Goal: Task Accomplishment & Management: Use online tool/utility

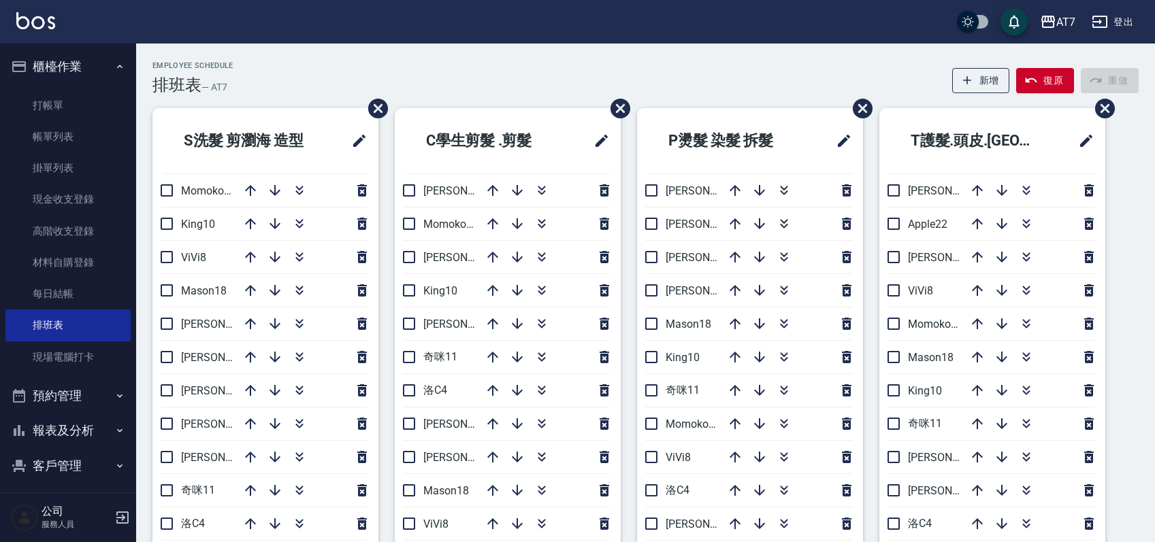
scroll to position [91, 0]
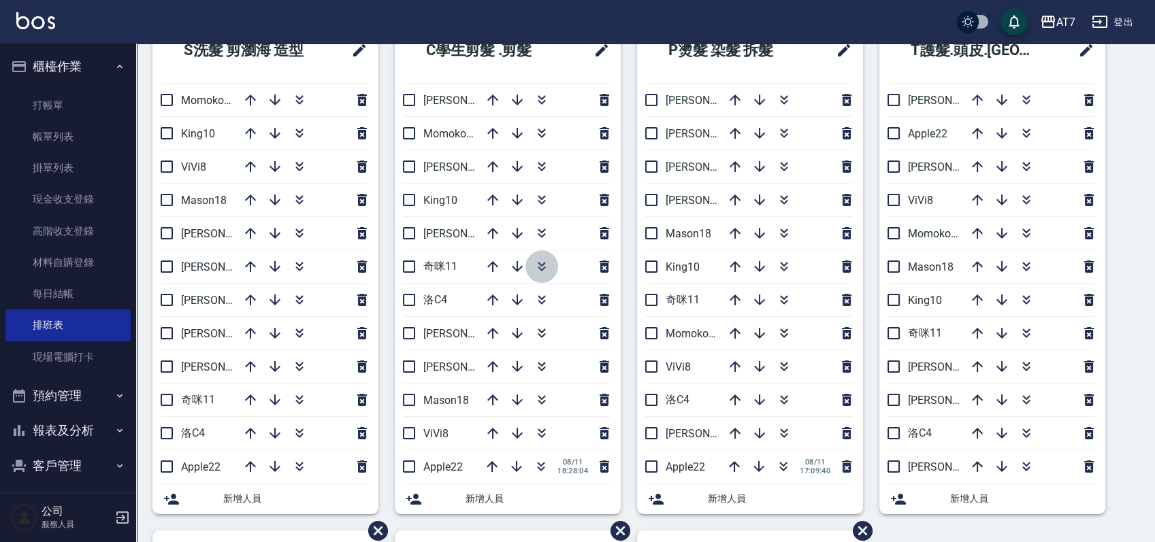
click at [543, 268] on icon "button" at bounding box center [541, 269] width 7 height 5
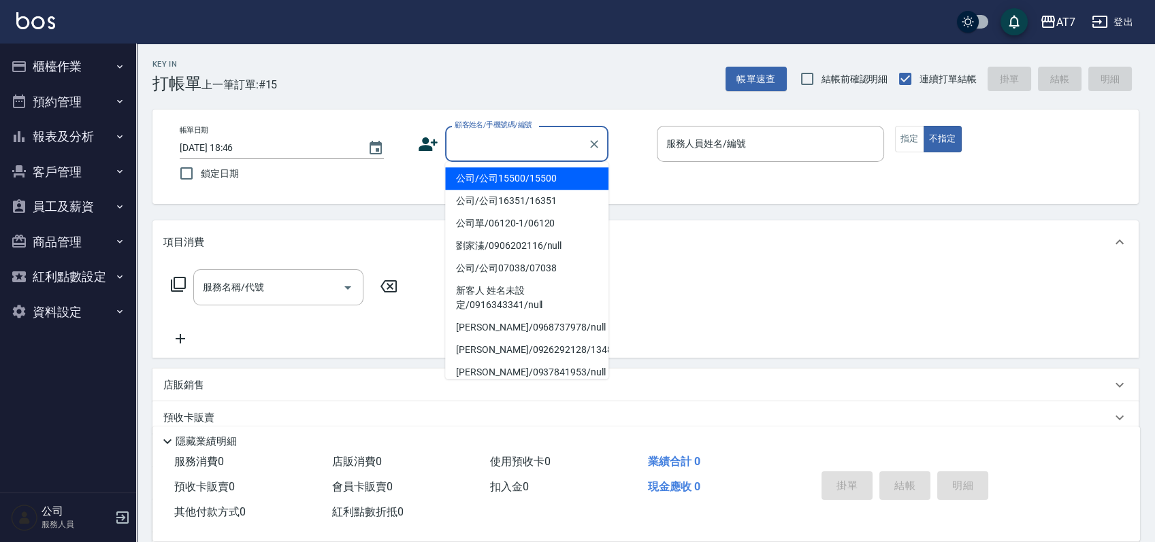
click at [498, 148] on input "顧客姓名/手機號碼/編號" at bounding box center [516, 144] width 131 height 24
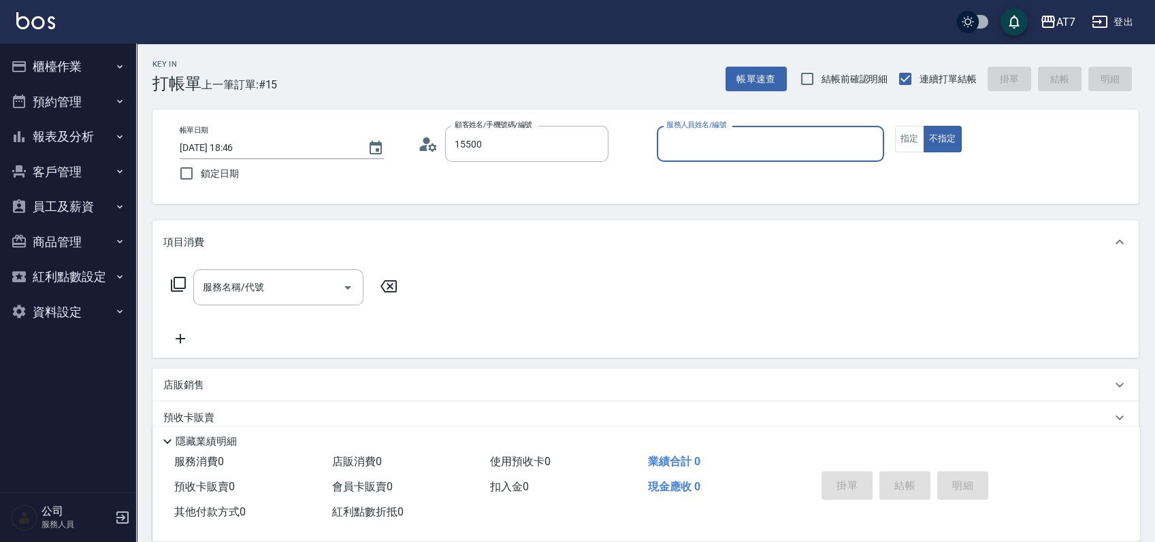
type input "公司/公司15500/15500"
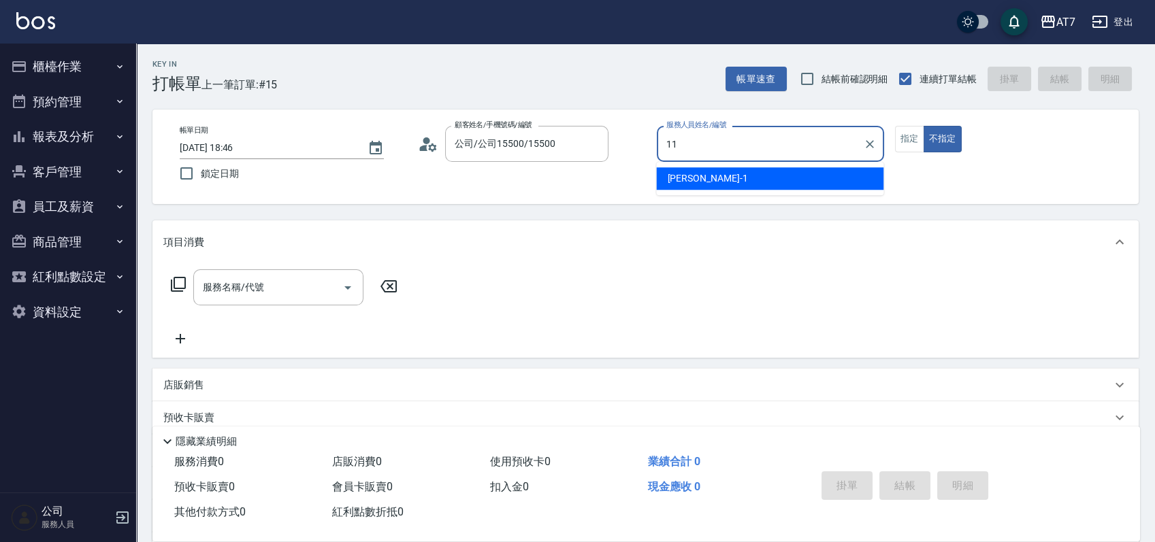
type input "11"
type button "false"
type input "奇咪-11"
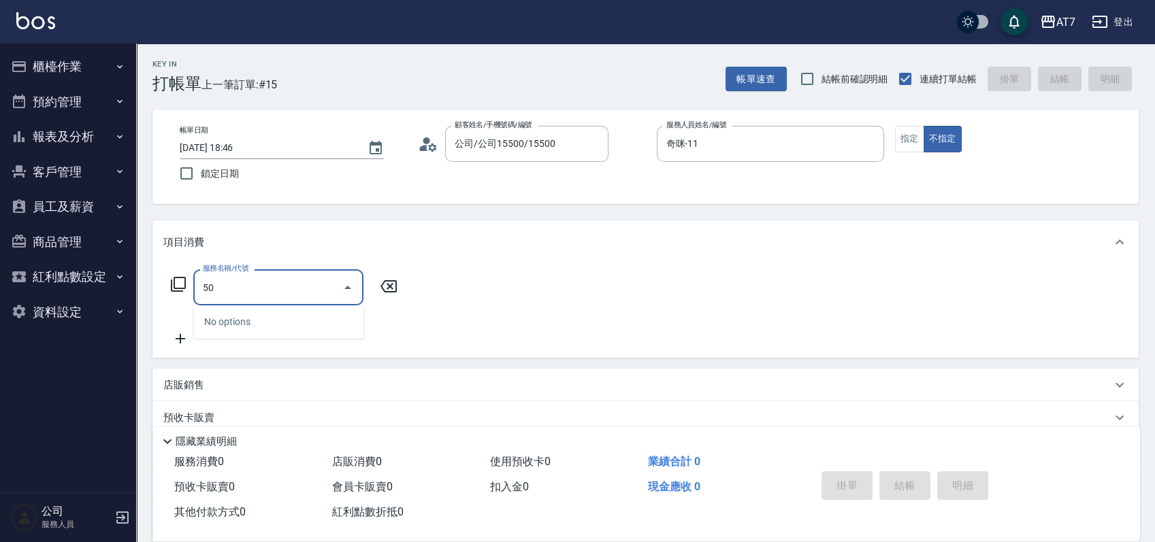
type input "500"
type input "30"
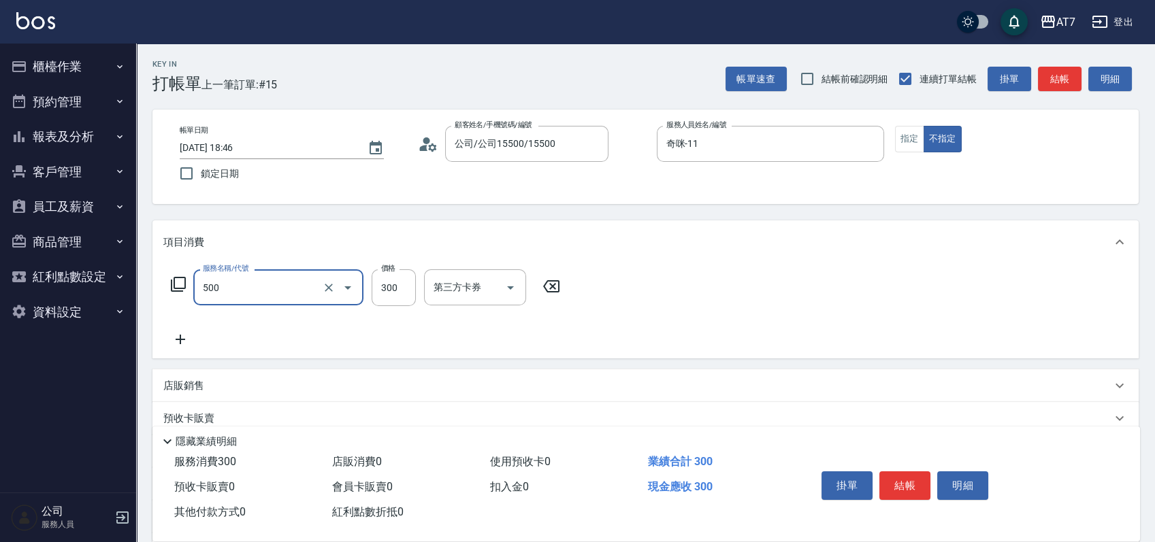
type input "洗髮(500)"
type input "2"
type input "0"
type input "250"
type input "20"
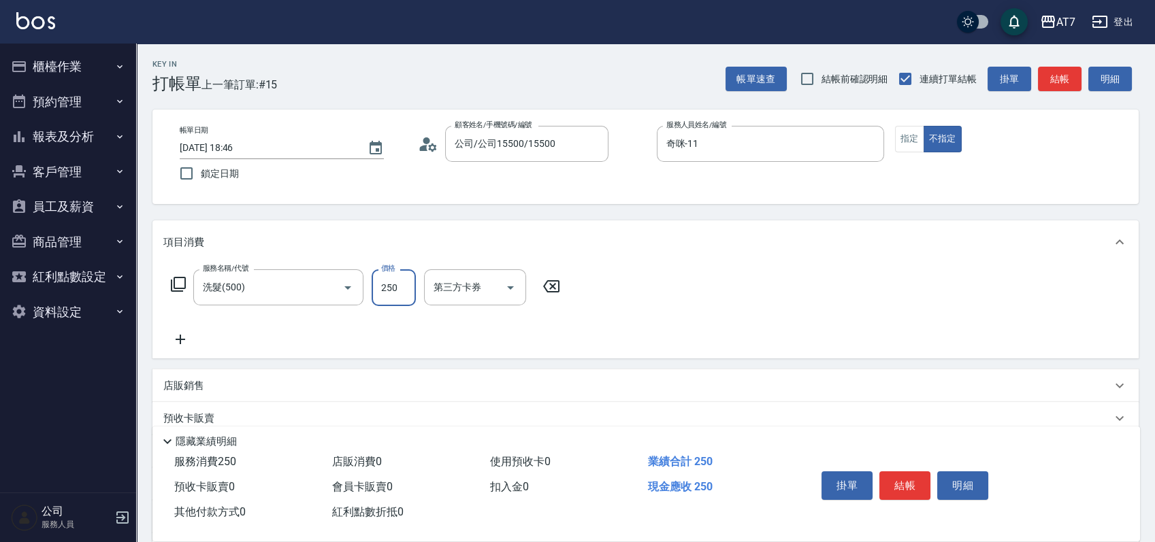
type input "250"
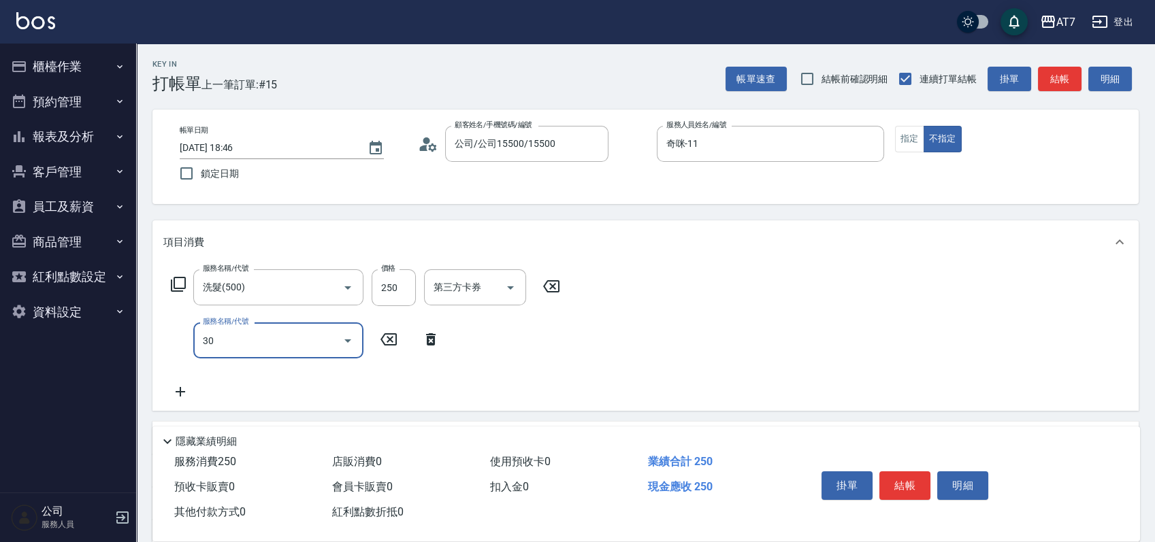
type input "302"
type input "60"
type input "剪髮(302)"
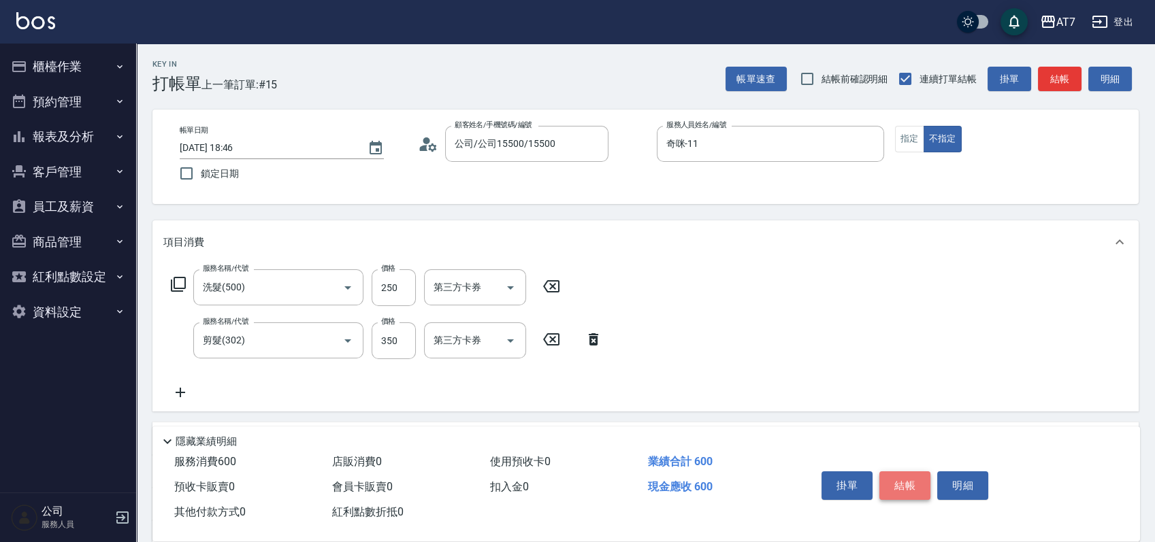
click at [900, 472] on button "結帳" at bounding box center [904, 486] width 51 height 29
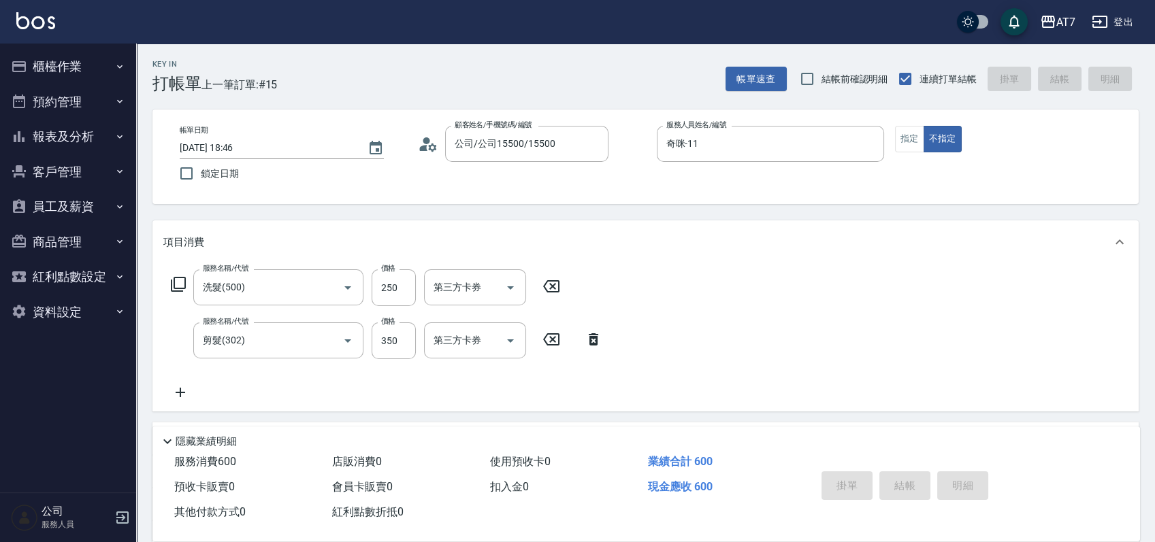
type input "[DATE] 19:40"
type input "0"
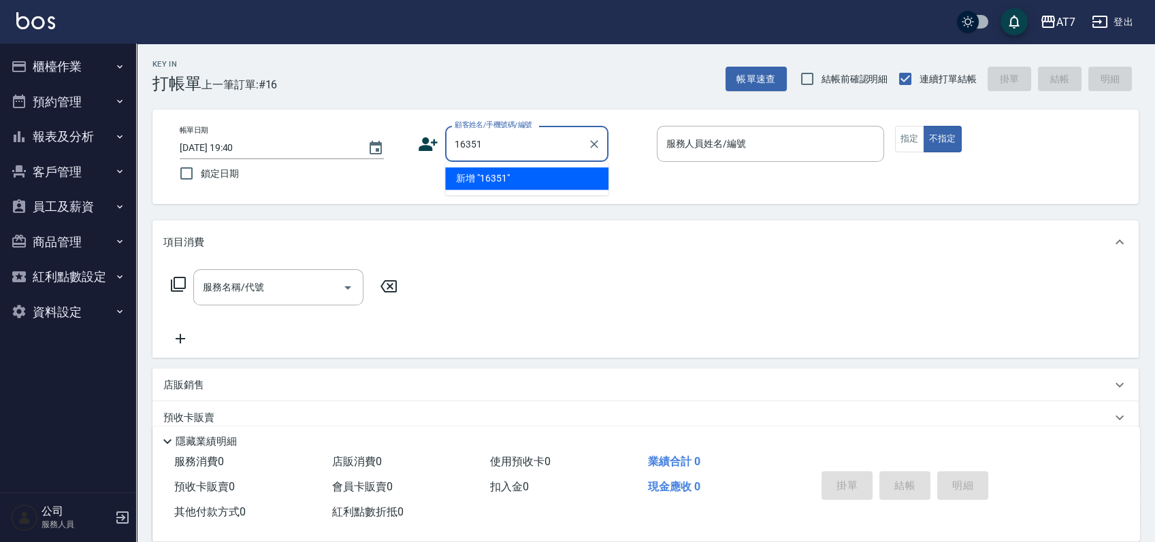
type input "16351"
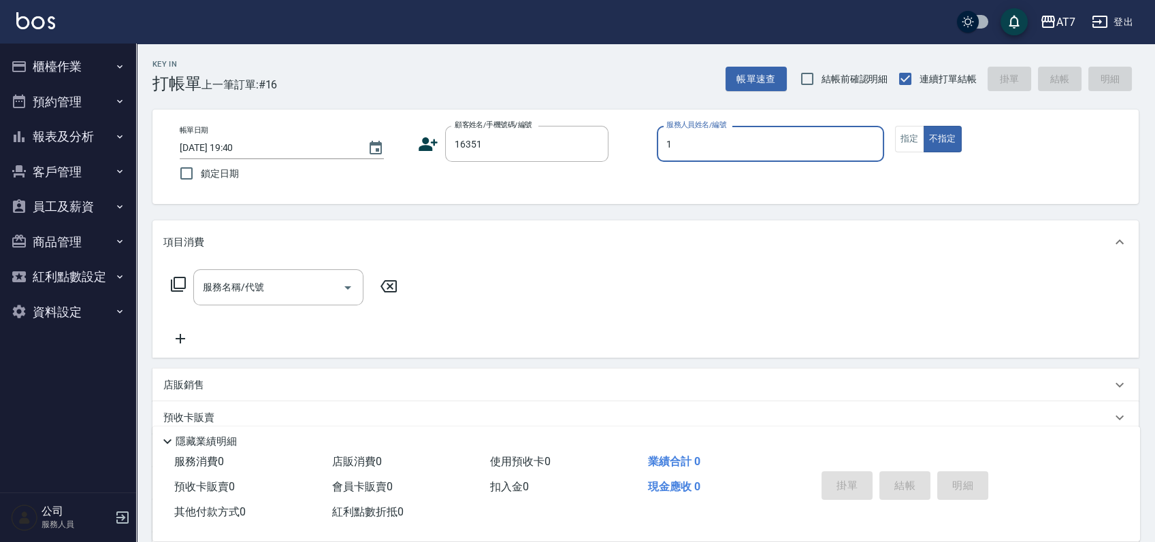
type input "[PERSON_NAME]-1"
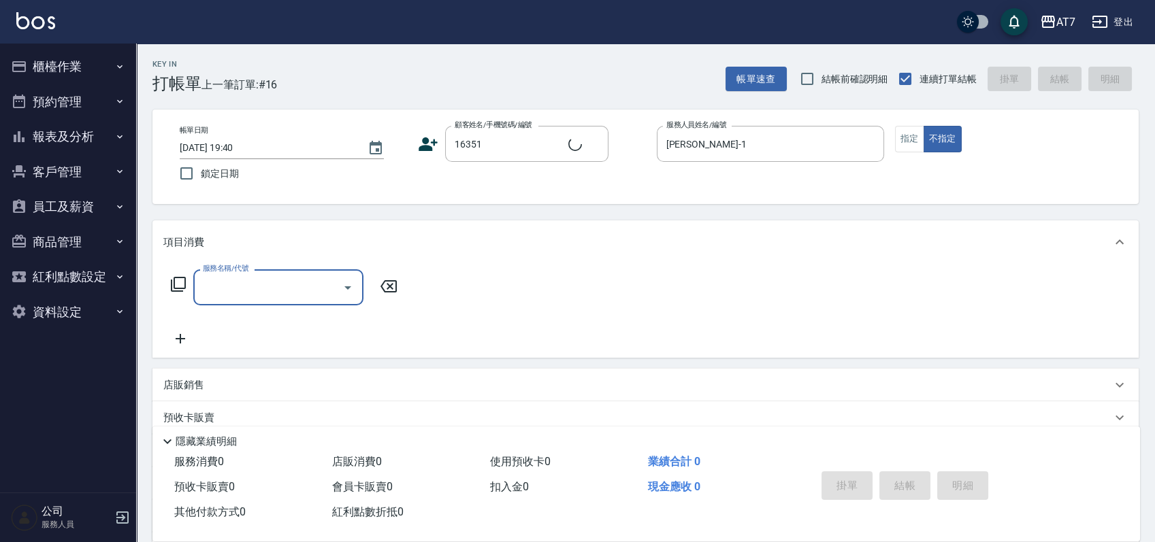
type input "3"
type input "公司/公司16351/16351"
type input "305"
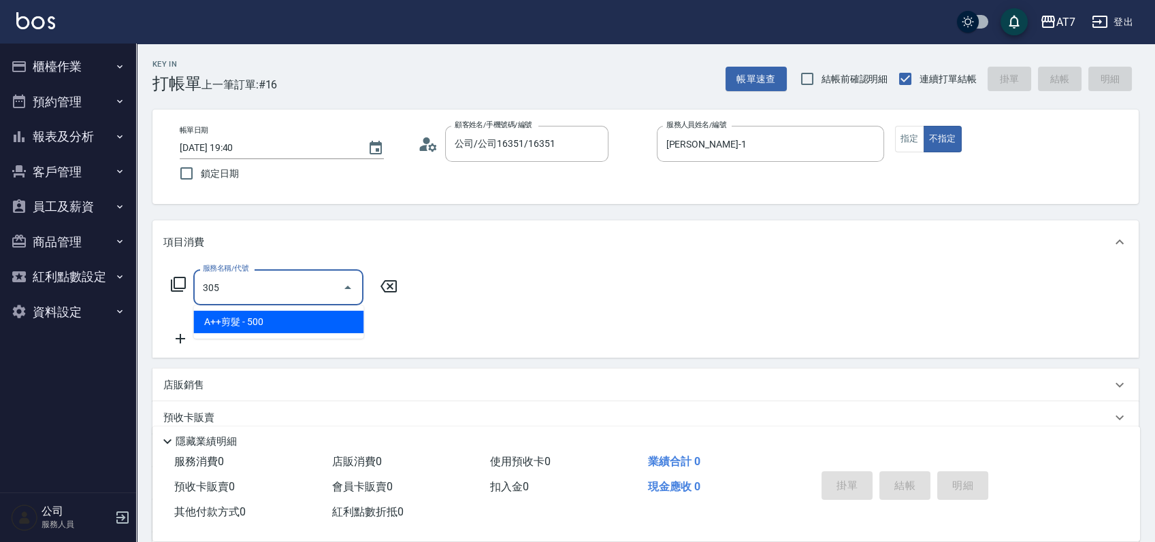
type input "50"
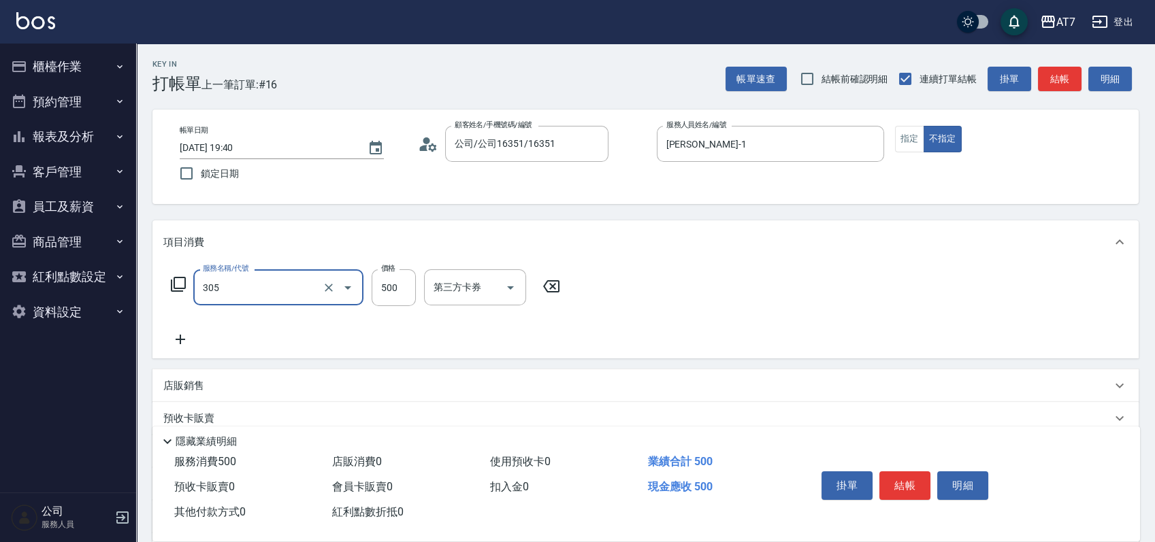
type input "A++剪髮(305)"
type input "0"
type input "65"
type input "60"
type input "650"
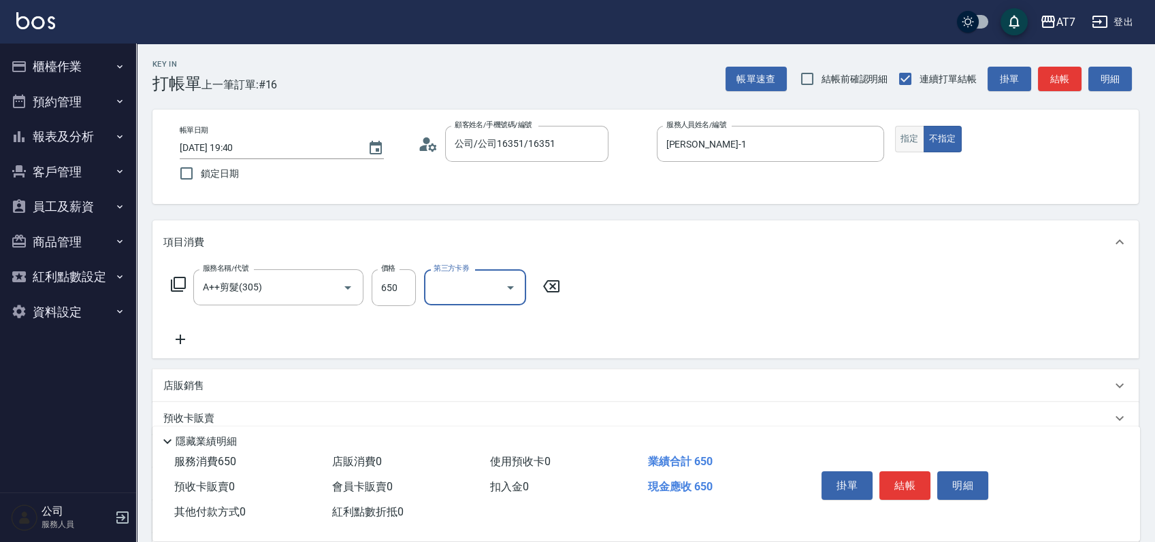
click at [906, 137] on button "指定" at bounding box center [909, 139] width 29 height 27
click at [914, 488] on button "結帳" at bounding box center [904, 486] width 51 height 29
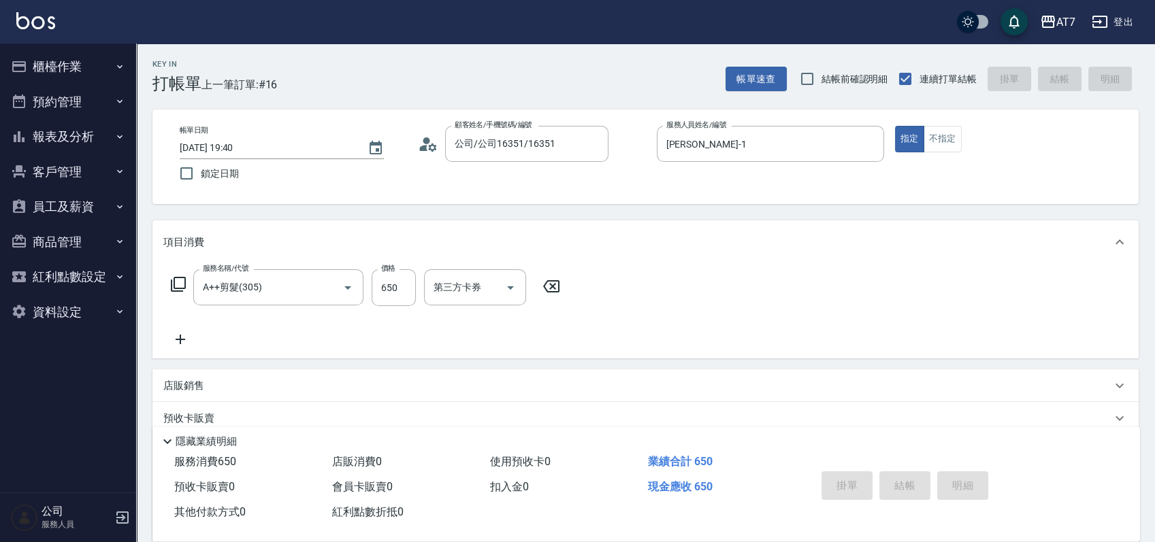
type input "0"
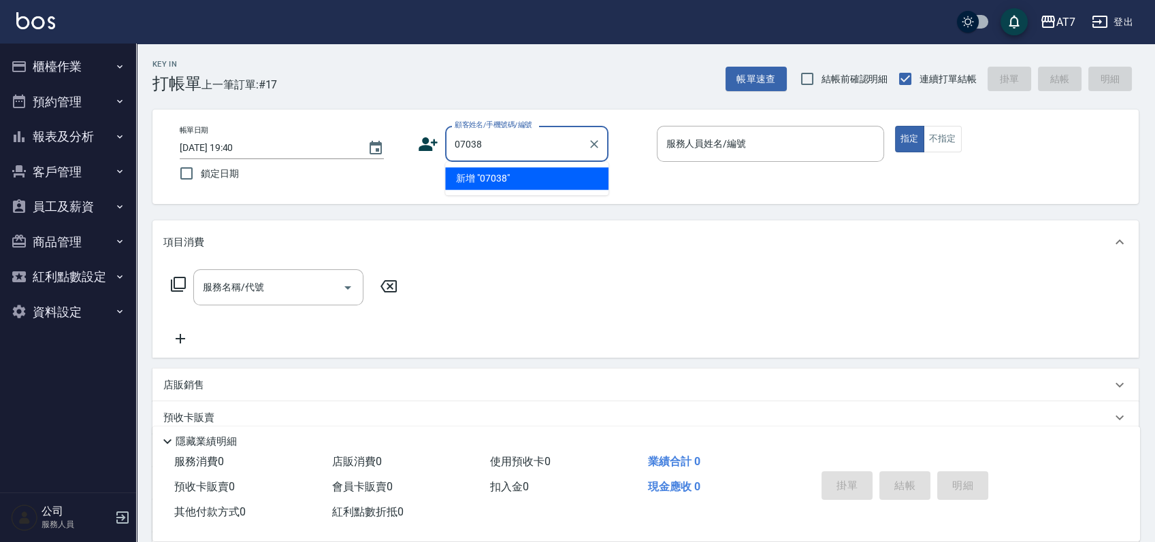
type input "07038"
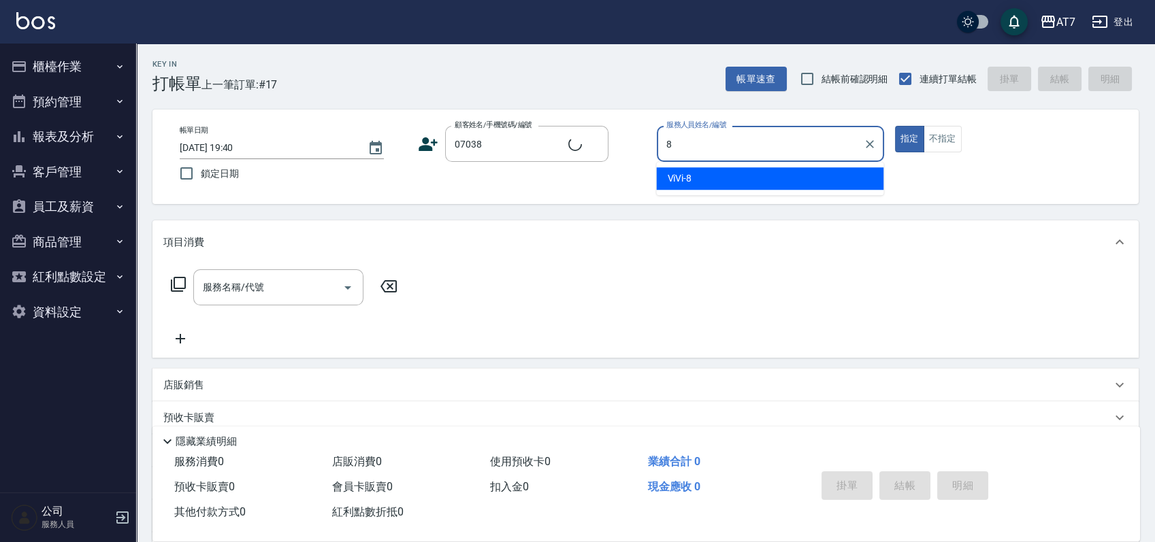
type input "8"
type button "true"
type input "公司/公司07038/07038"
type input "ViVi-8"
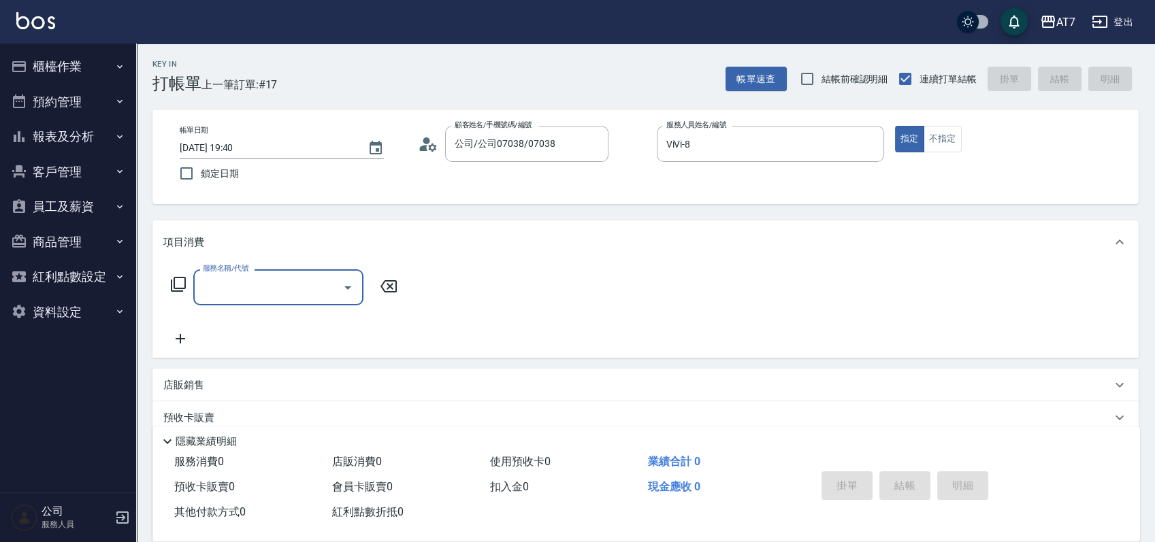
click at [403, 381] on div "店販銷售" at bounding box center [637, 385] width 948 height 14
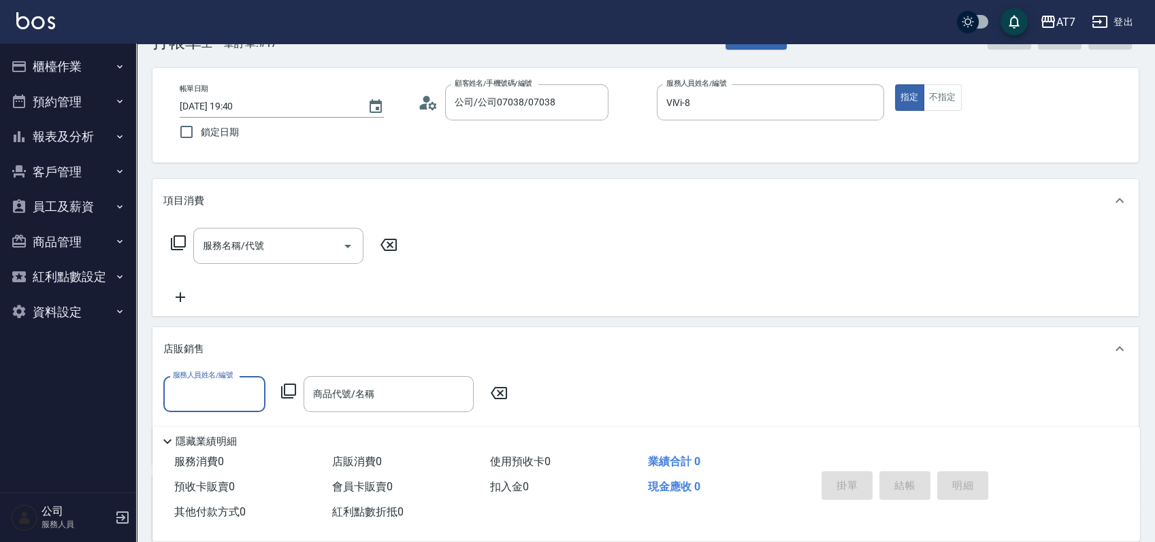
scroll to position [181, 0]
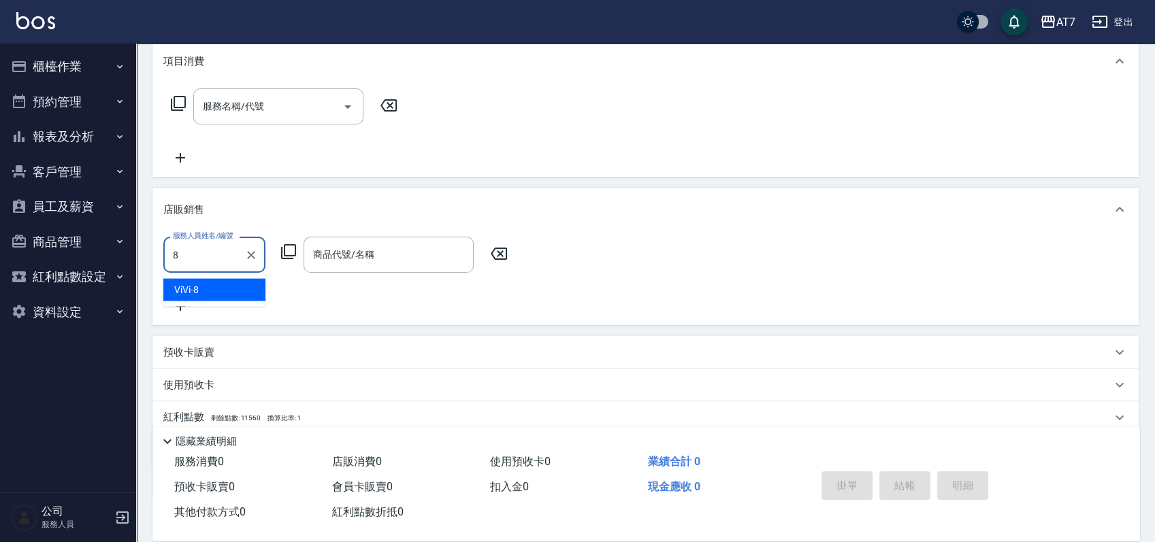
type input "ViVi-8"
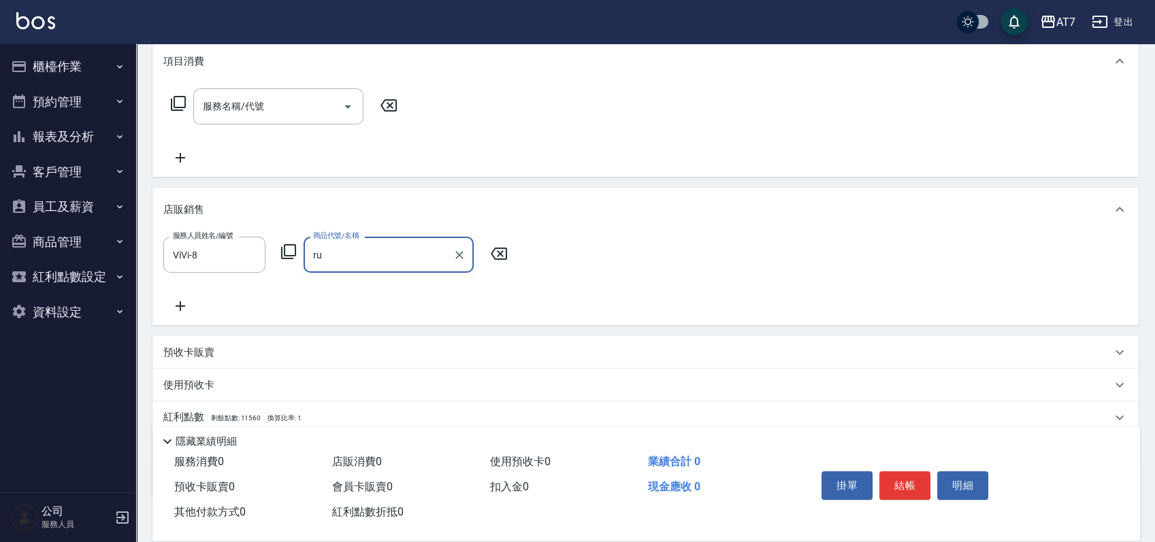
type input "r"
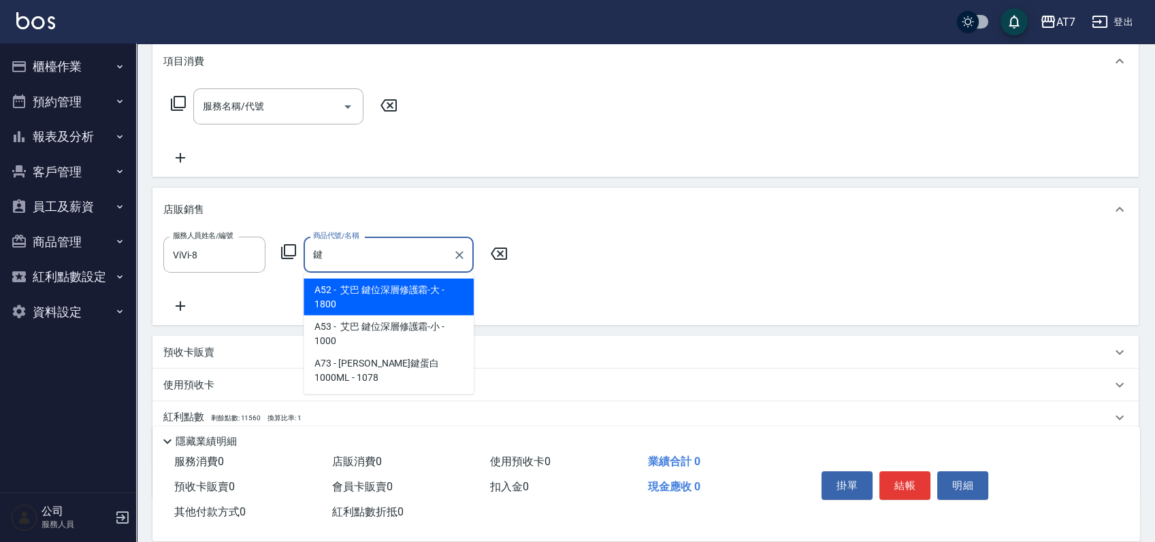
type input "艾巴 鍵位深層修護霜-大"
type input "180"
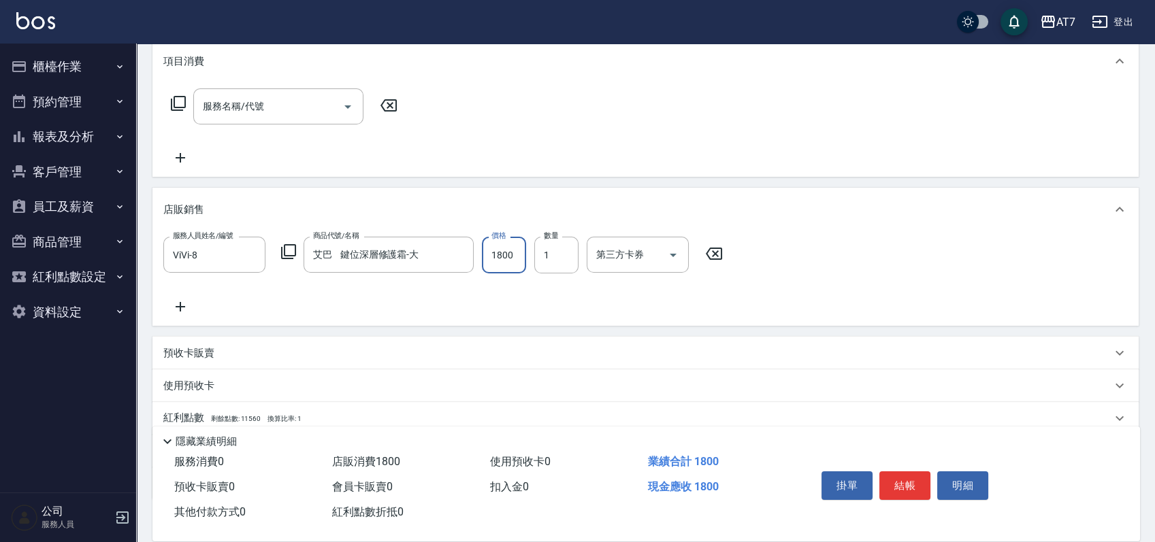
type input "1"
type input "0"
type input "162"
type input "10"
type input "1620"
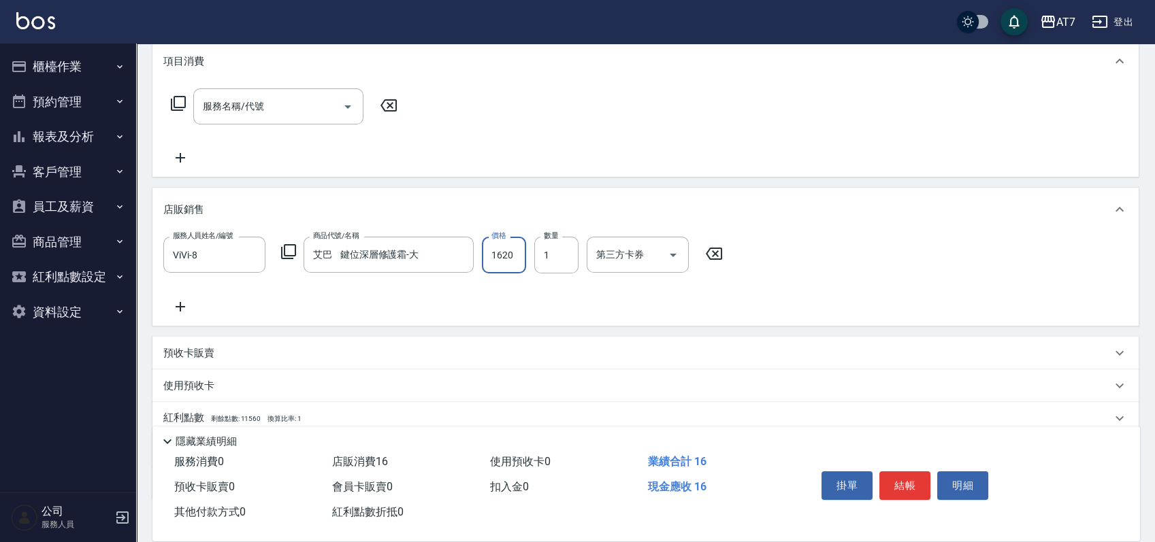
type input "160"
type input "1620"
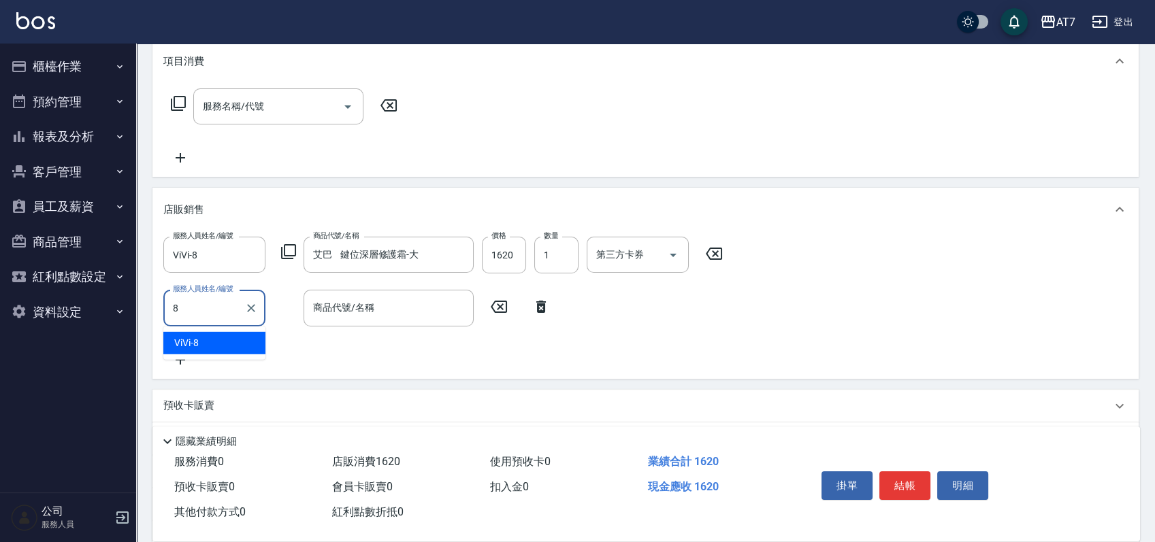
type input "ViVi-8"
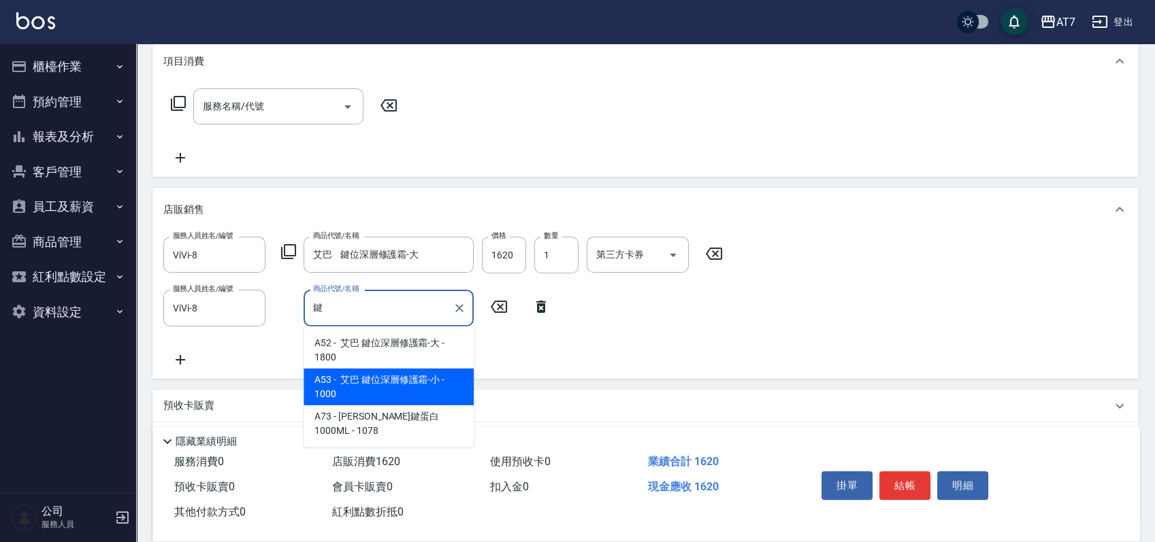
type input "艾巴 鍵位深層修護霜-小"
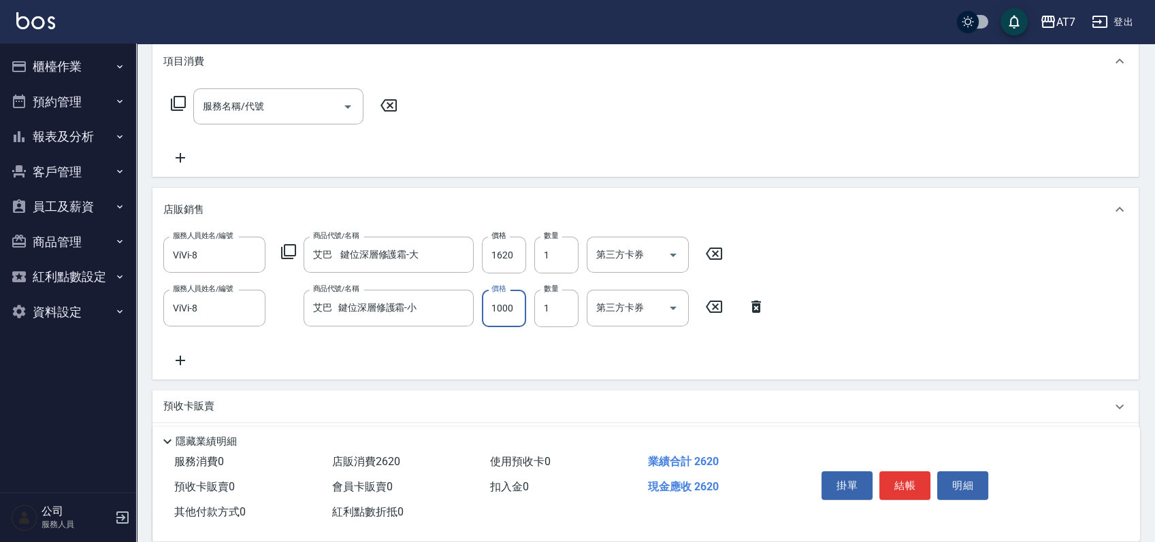
type input "160"
type input "90"
type input "250"
type input "900"
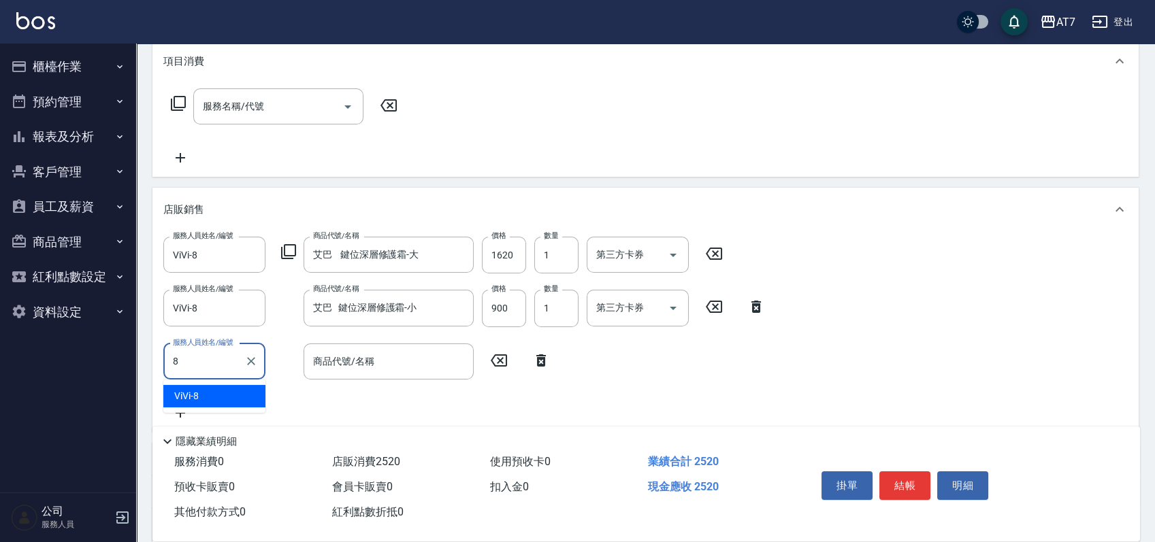
type input "ViVi-8"
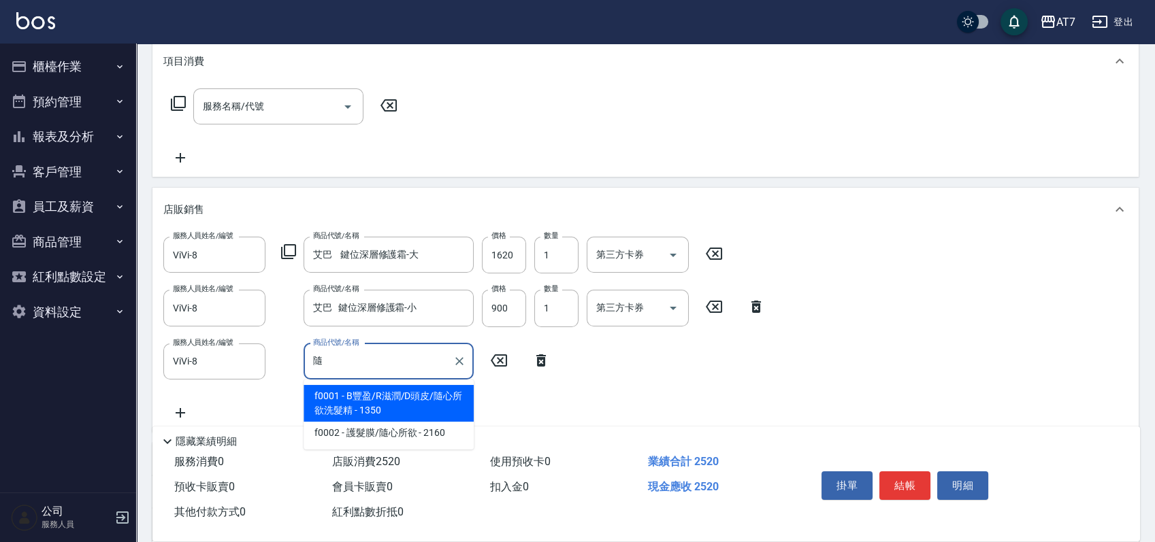
type input "B豐盈/R滋潤/D頭皮/隨心所欲洗髮精"
type input "380"
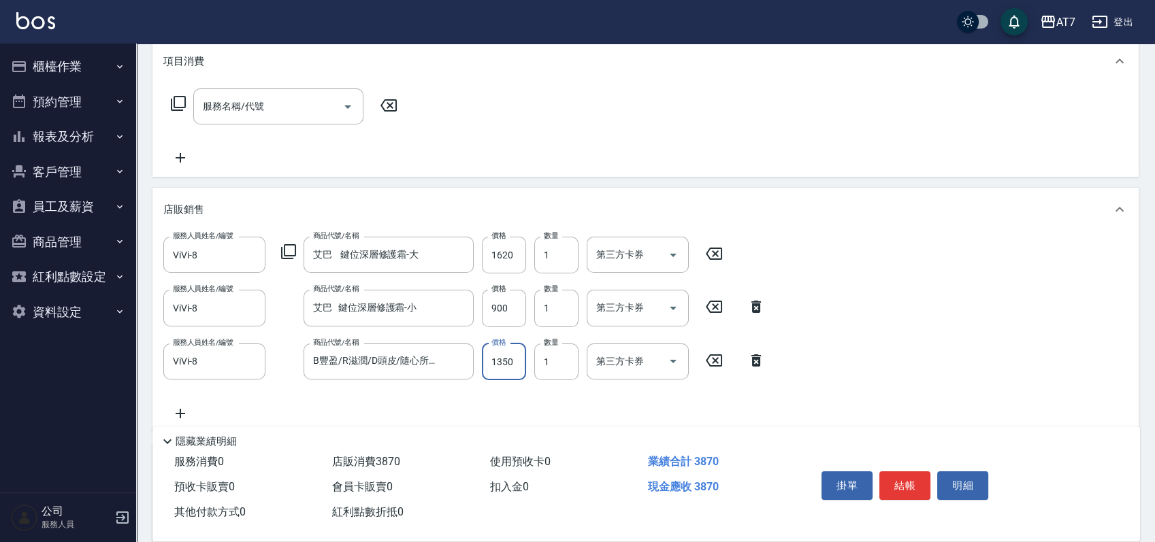
type input "1"
type input "250"
type input "162"
type input "260"
type input "1620"
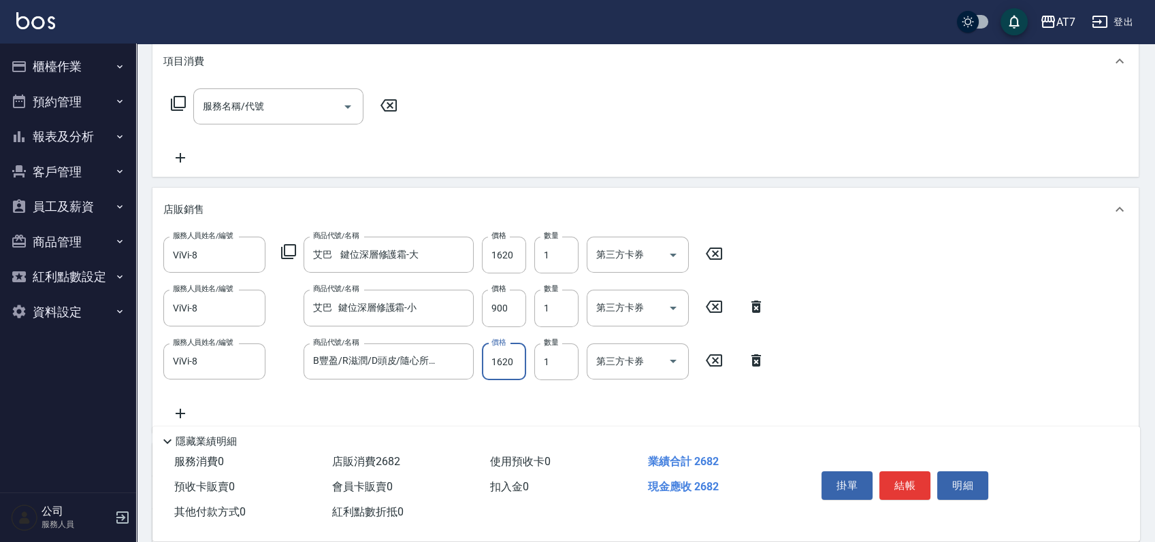
type input "410"
type input "1620"
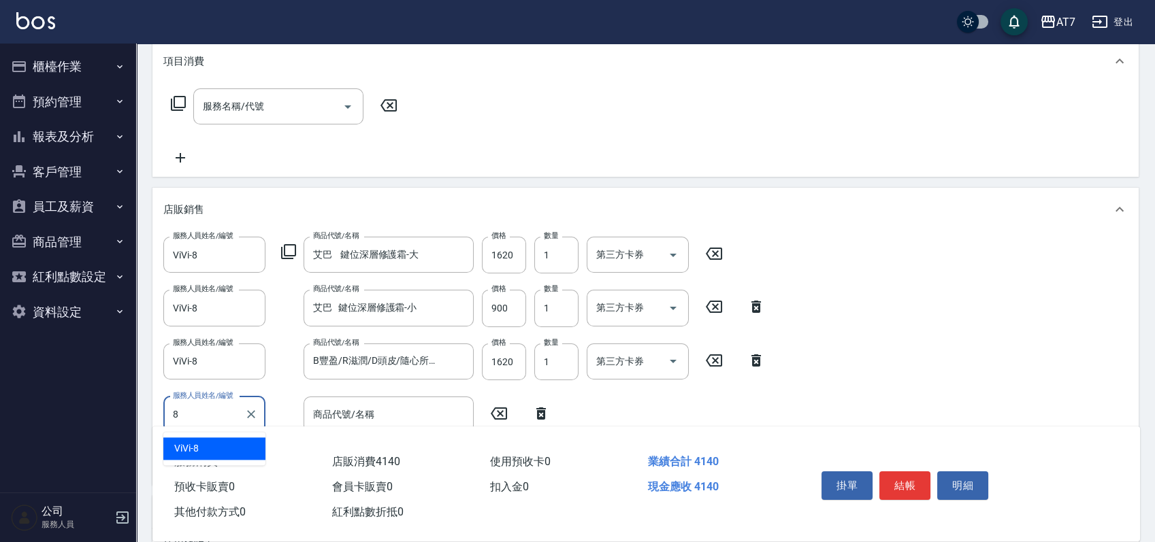
type input "ViVi-8"
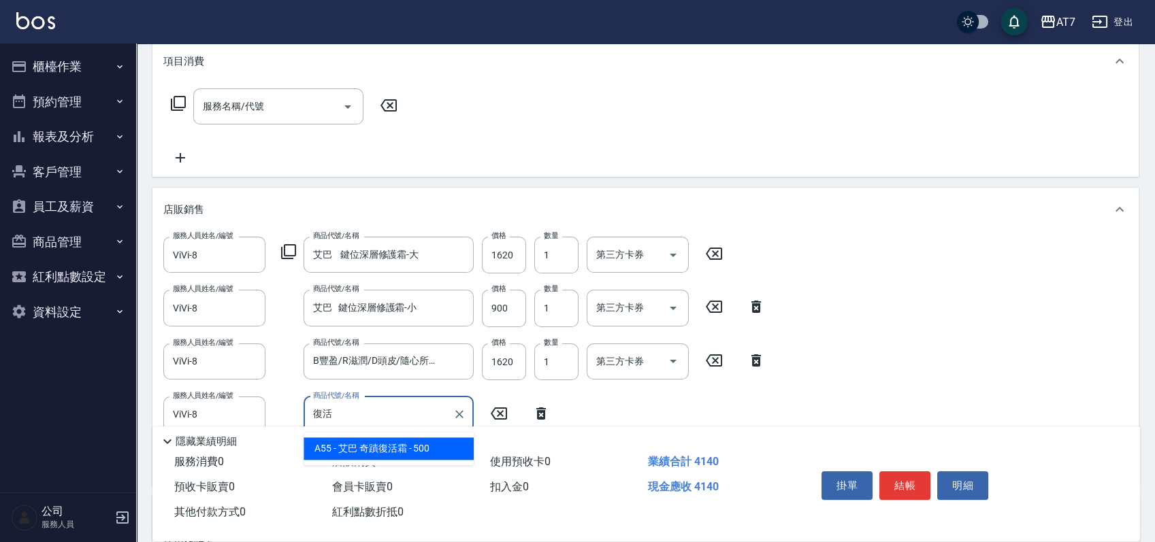
type input "艾巴 奇蹟復活霜"
type input "460"
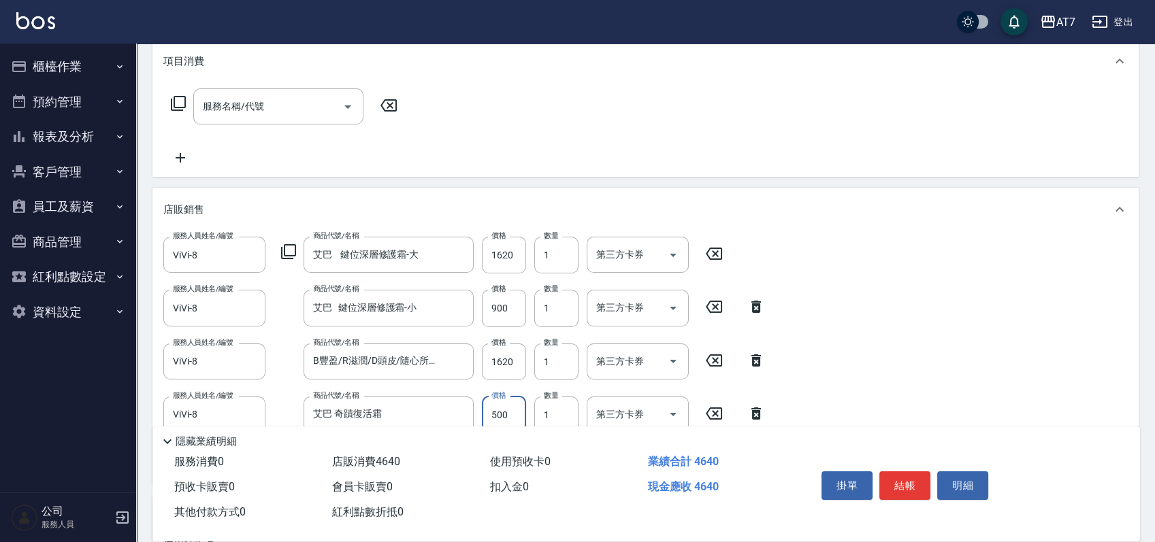
type input "4"
type input "410"
type input "450"
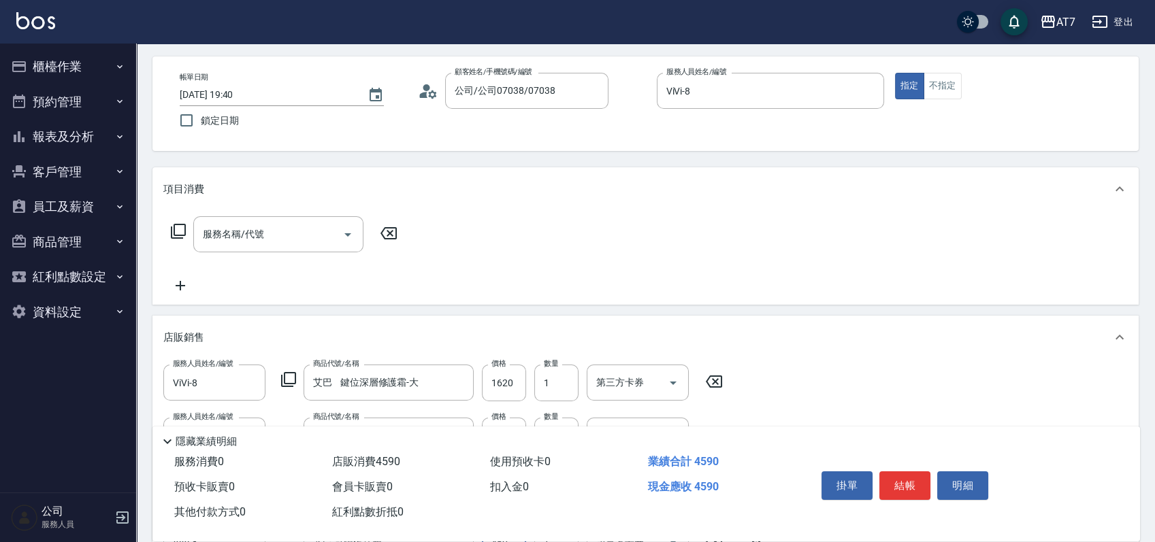
scroll to position [0, 0]
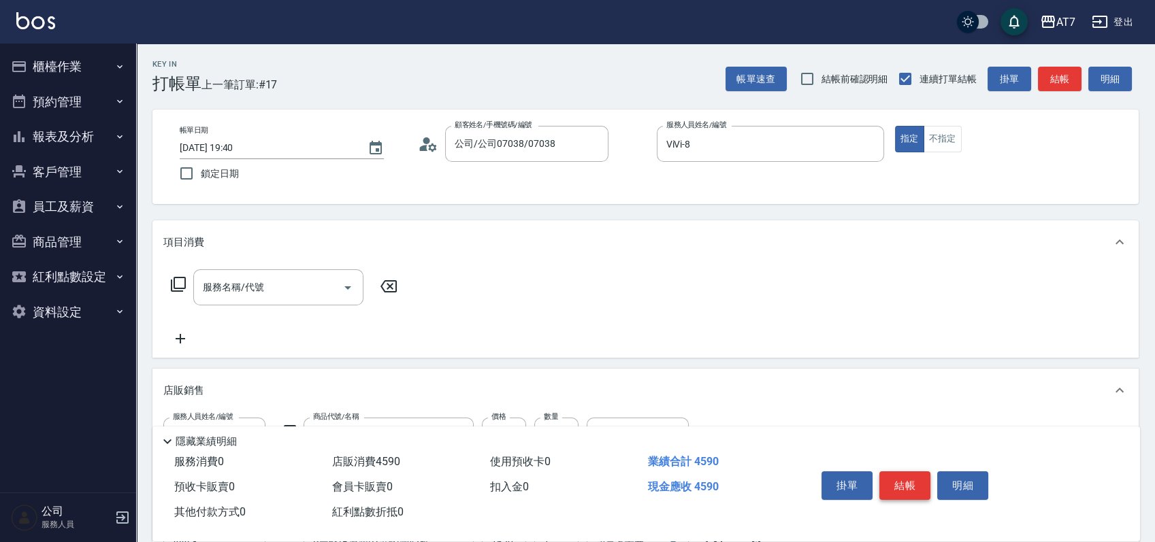
type input "450"
click at [899, 485] on button "結帳" at bounding box center [904, 486] width 51 height 29
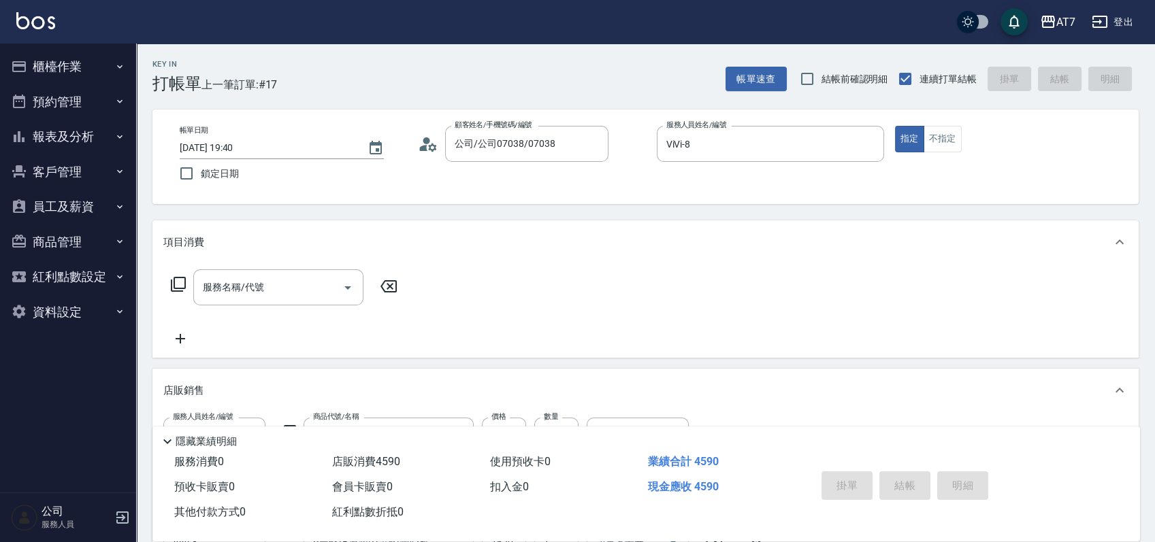
type input "[DATE] 19:41"
type input "0"
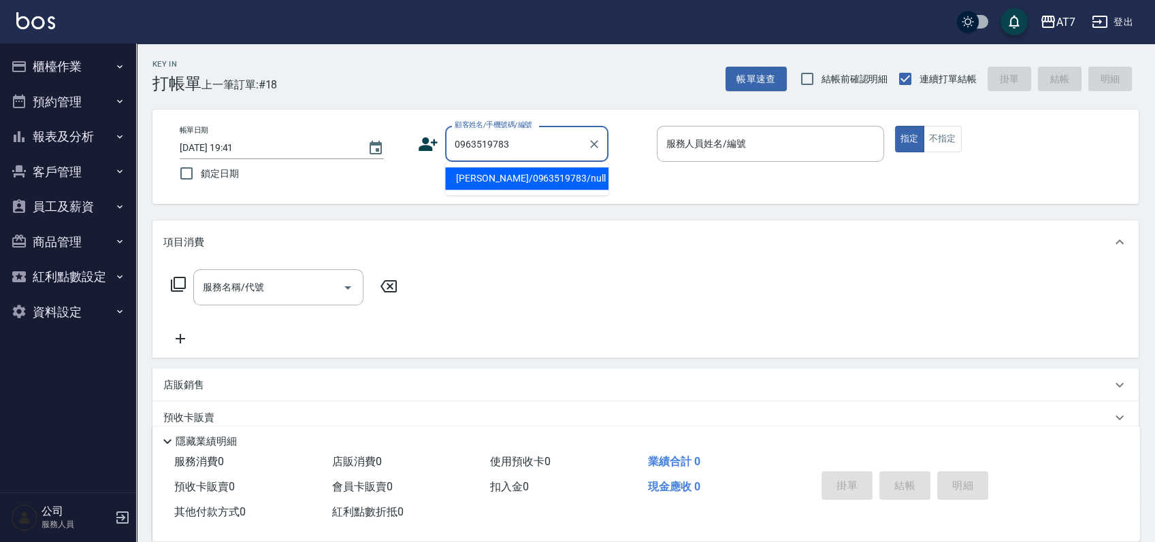
type input "[PERSON_NAME]/0963519783/null"
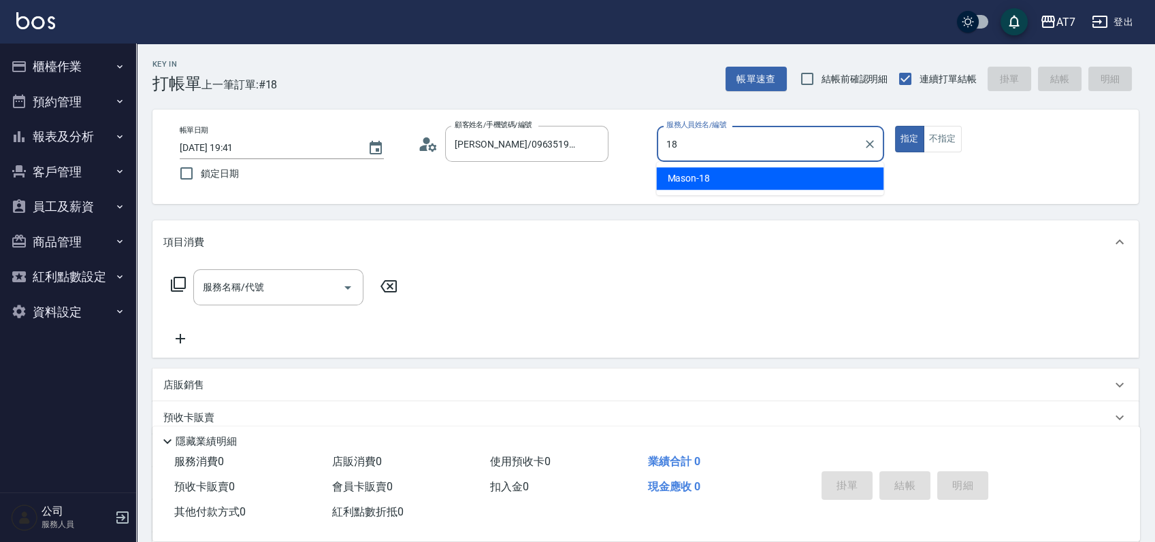
type input "Mason-18"
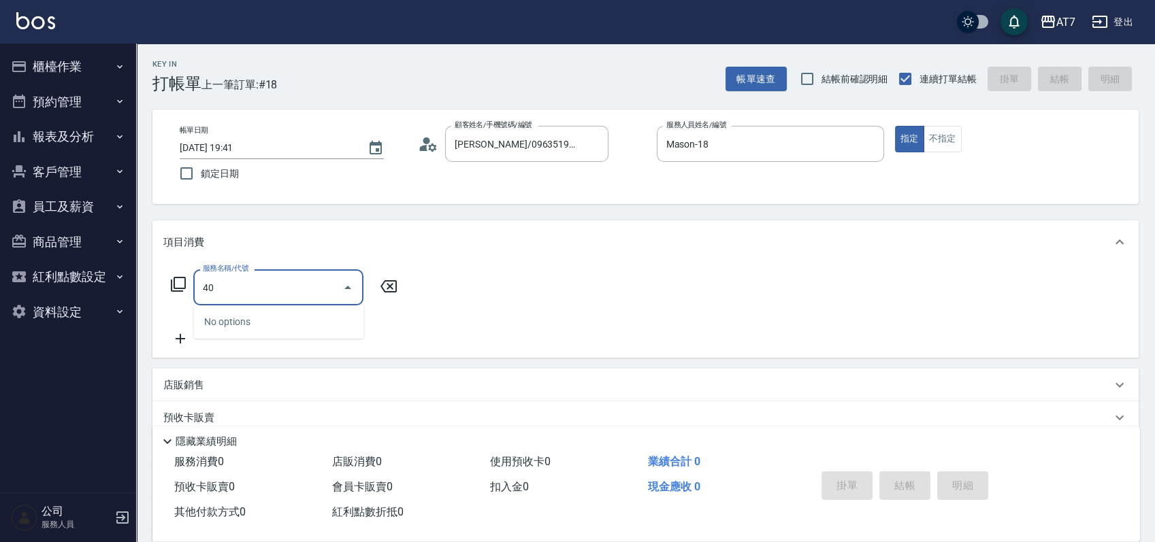
type input "401"
type input "150"
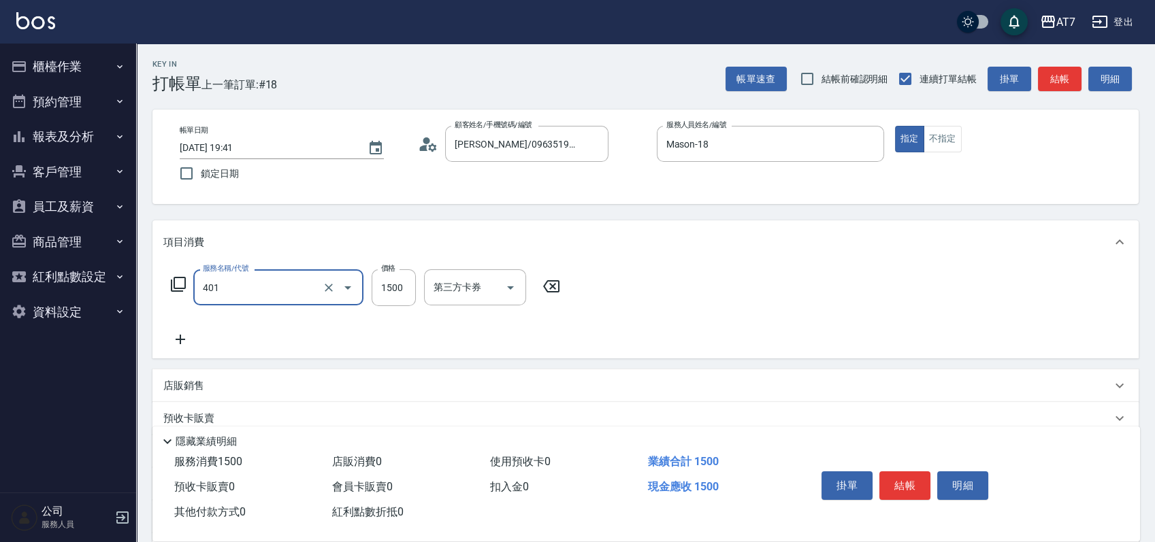
type input "染髮(互助)(401)"
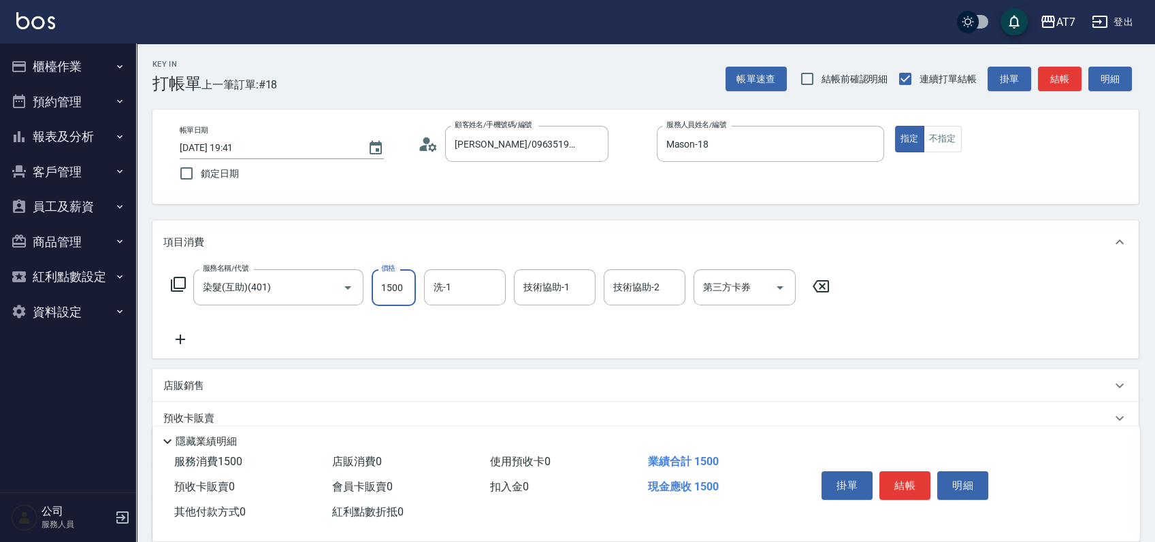
type input "1"
type input "0"
type input "19"
type input "10"
type input "1999"
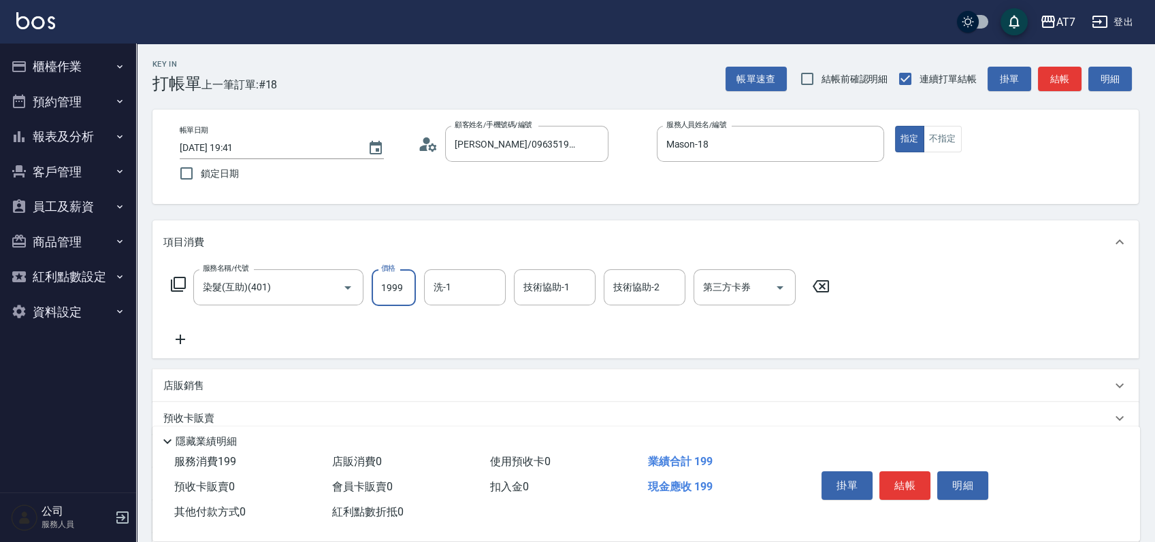
type input "190"
type input "1999"
type input "[PERSON_NAME]-38"
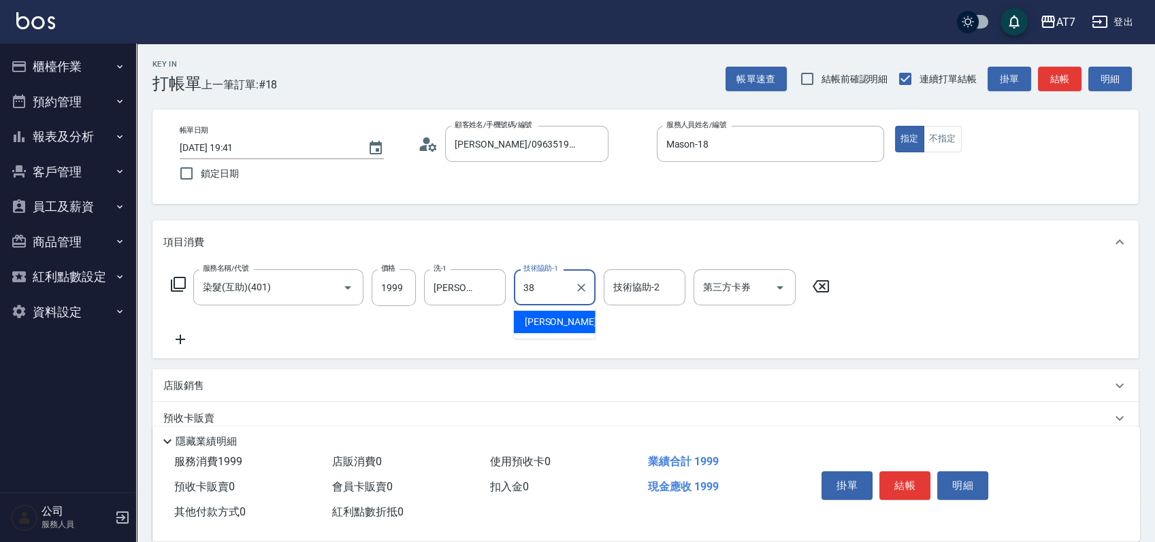
type input "[PERSON_NAME]-38"
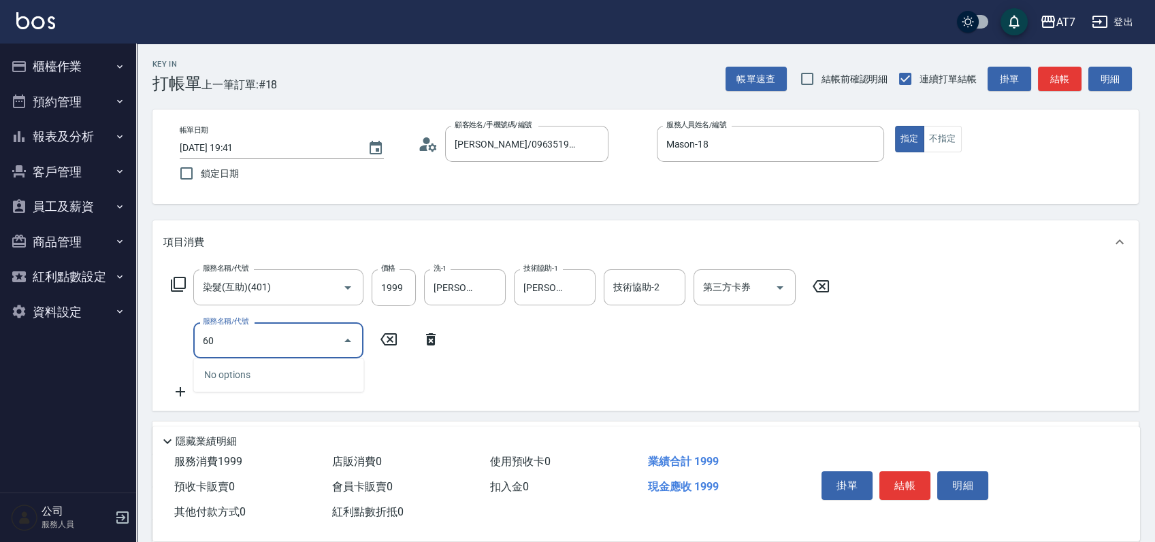
type input "607"
type input "340"
type input "190"
type input "608"
type input "390"
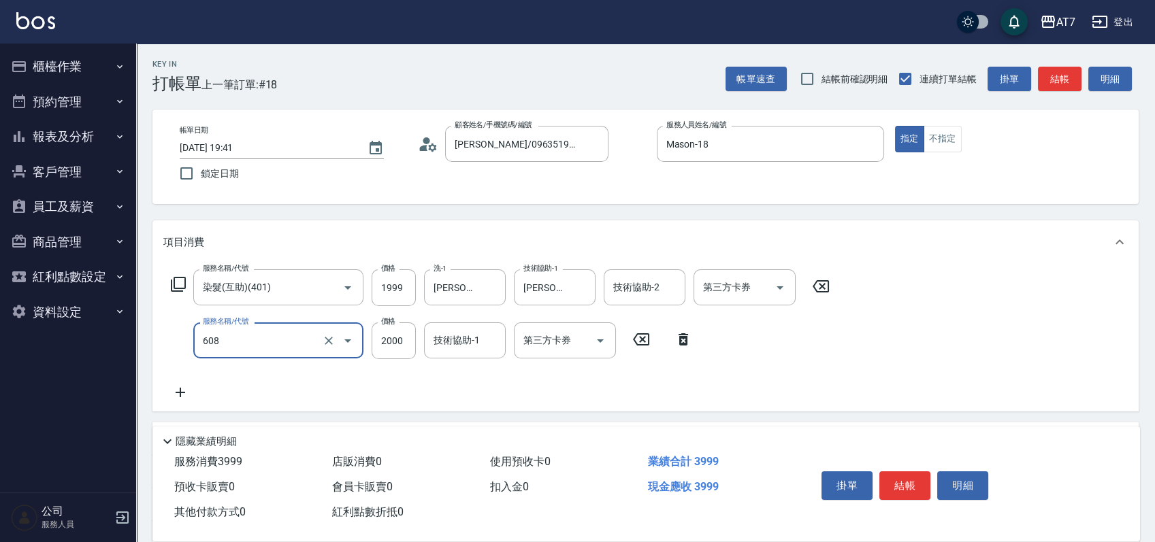
type input "鉑金護髮S（自領(608)"
type input "1"
type input "200"
type input "190"
type input "210"
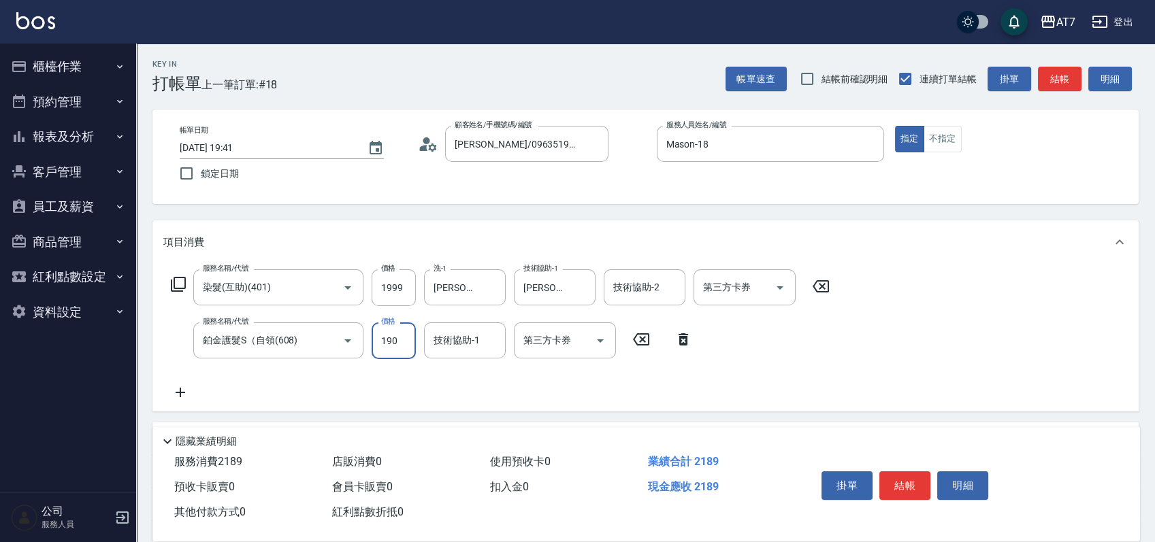
type input "1900"
type input "380"
type input "1900"
type input "[PERSON_NAME]-38"
click at [174, 290] on icon at bounding box center [178, 284] width 16 height 16
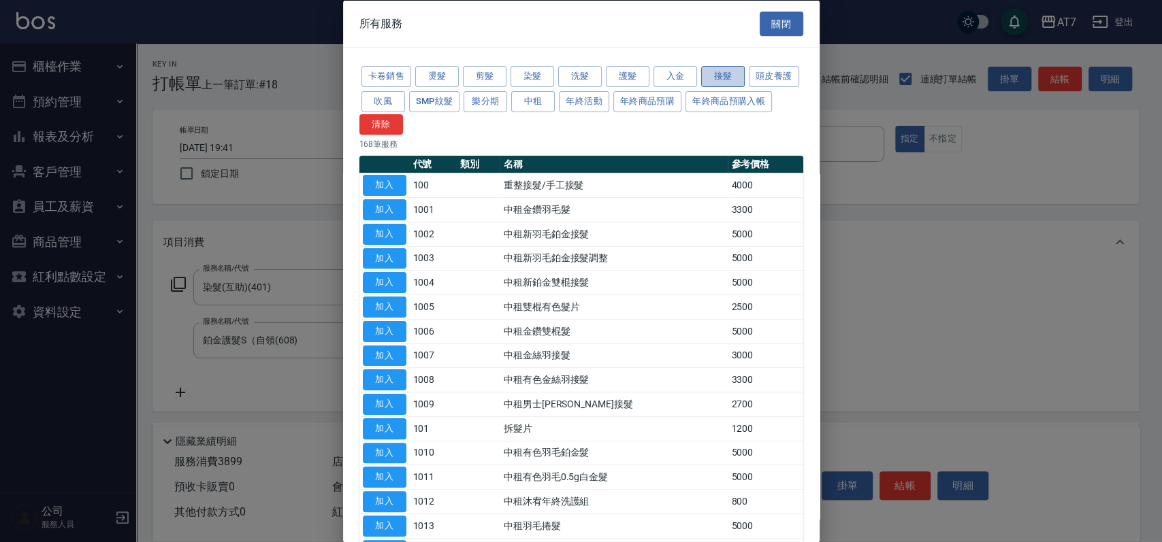
click at [732, 72] on button "接髮" at bounding box center [723, 76] width 44 height 21
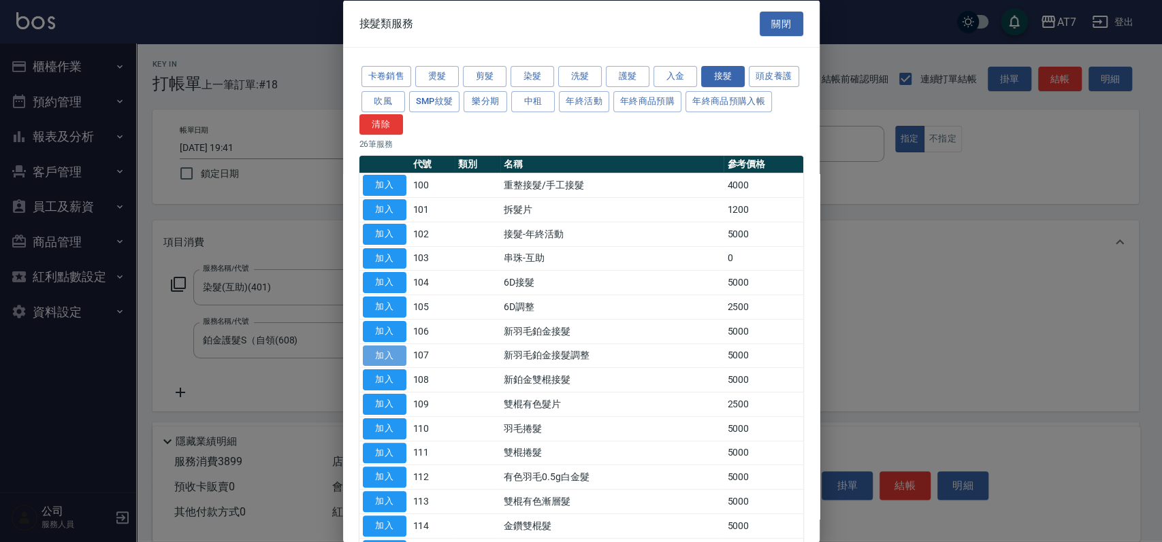
click at [398, 353] on button "加入" at bounding box center [385, 355] width 44 height 21
type input "880"
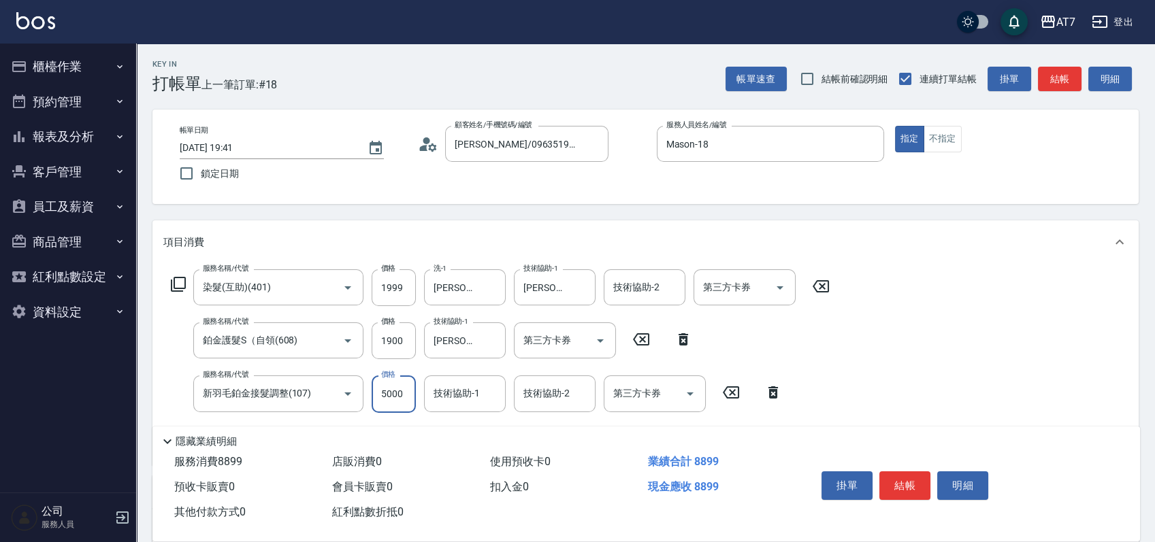
click at [400, 400] on input "5000" at bounding box center [394, 394] width 44 height 37
type input "4"
type input "390"
type input "450"
type input "430"
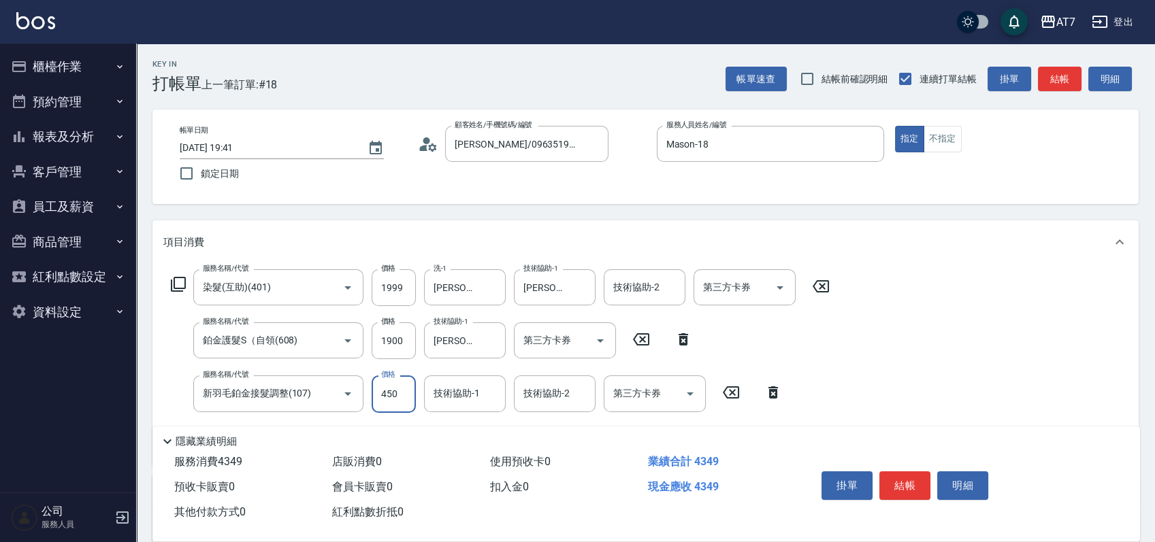
type input "4500"
type input "830"
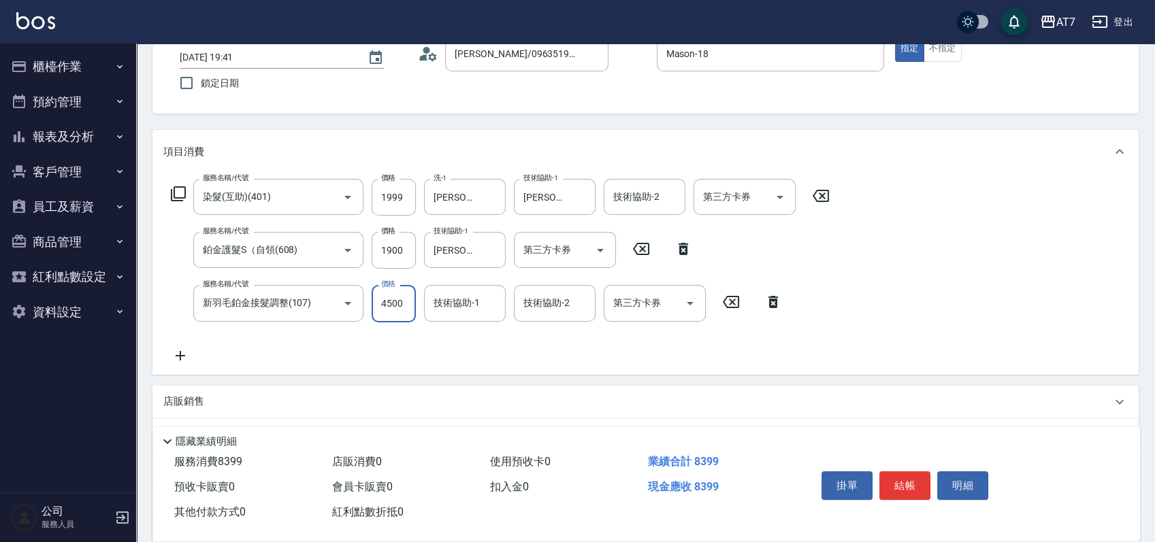
type input "4500"
click at [174, 189] on icon at bounding box center [178, 194] width 15 height 15
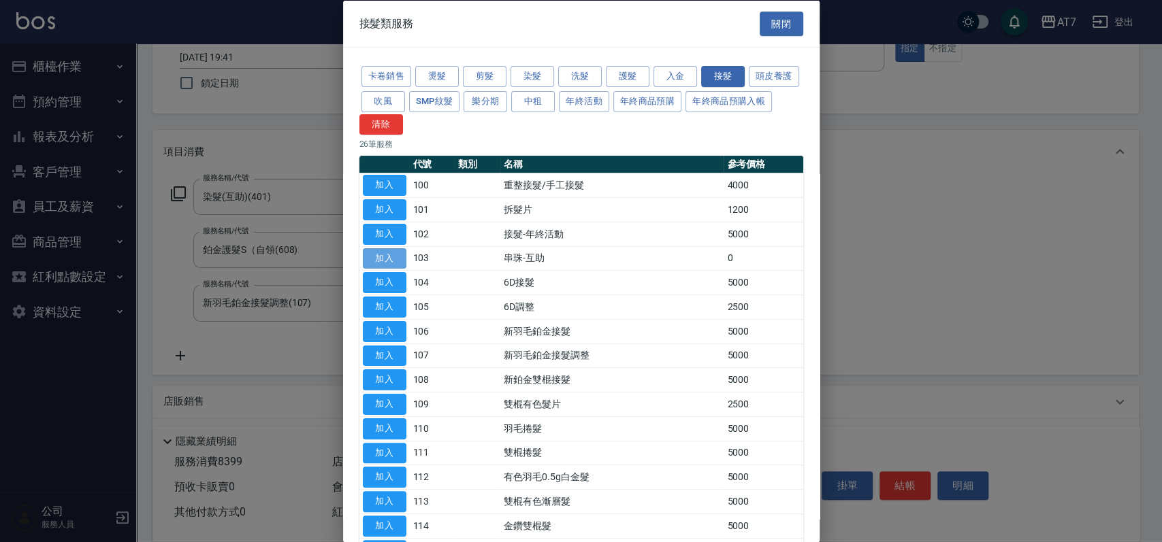
click at [386, 257] on button "加入" at bounding box center [385, 258] width 44 height 21
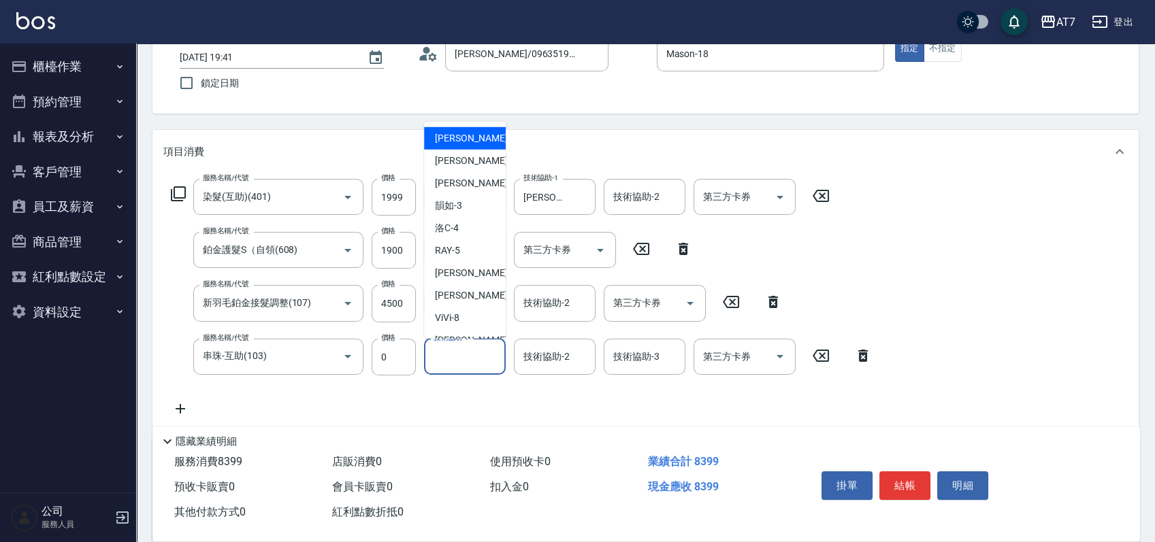
click at [447, 357] on input "技術協助-1" at bounding box center [464, 357] width 69 height 24
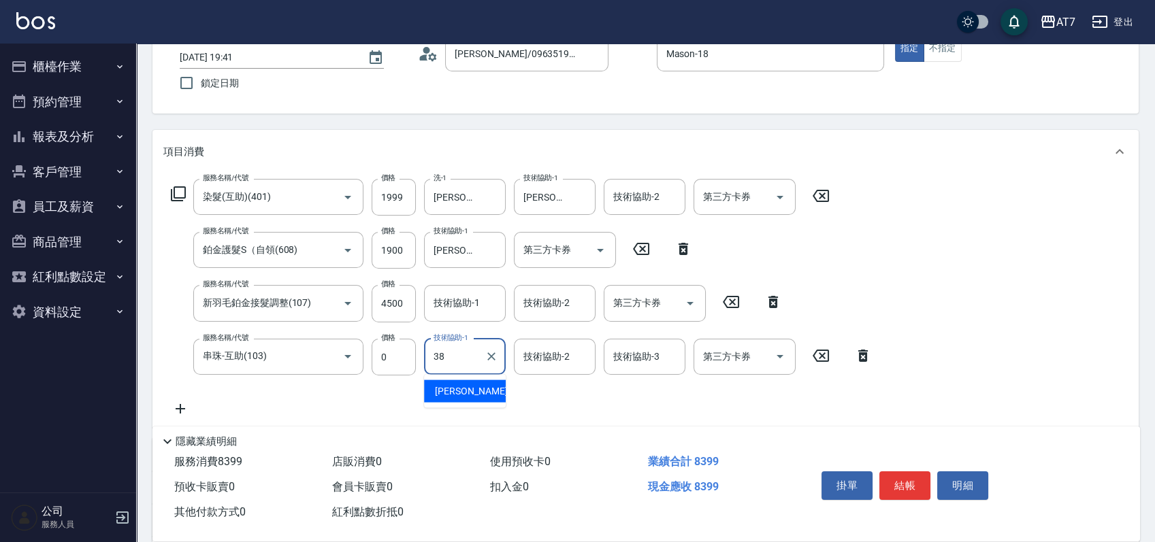
type input "[PERSON_NAME]-38"
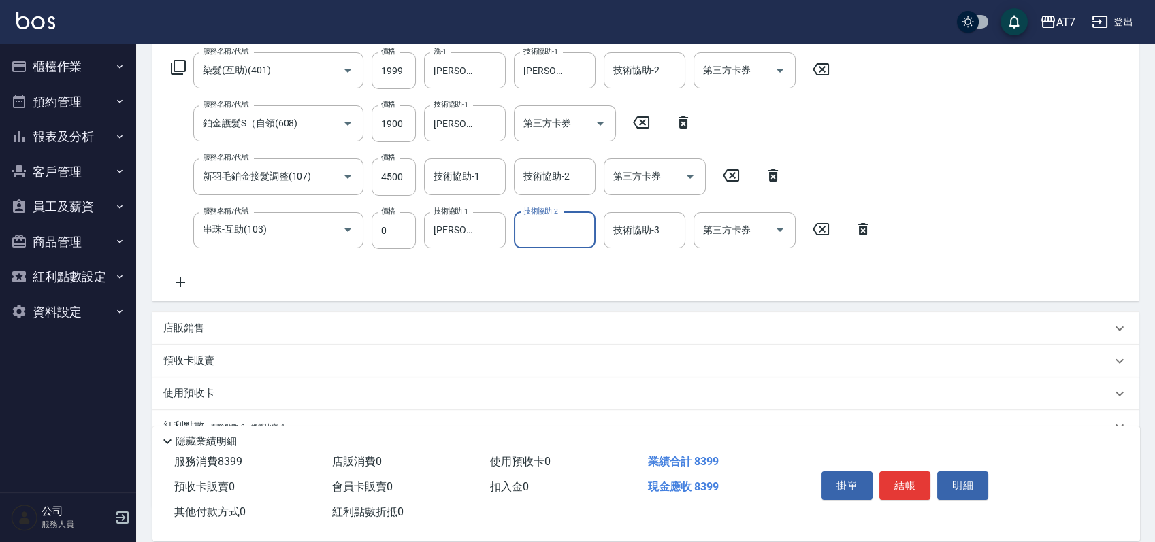
scroll to position [310, 0]
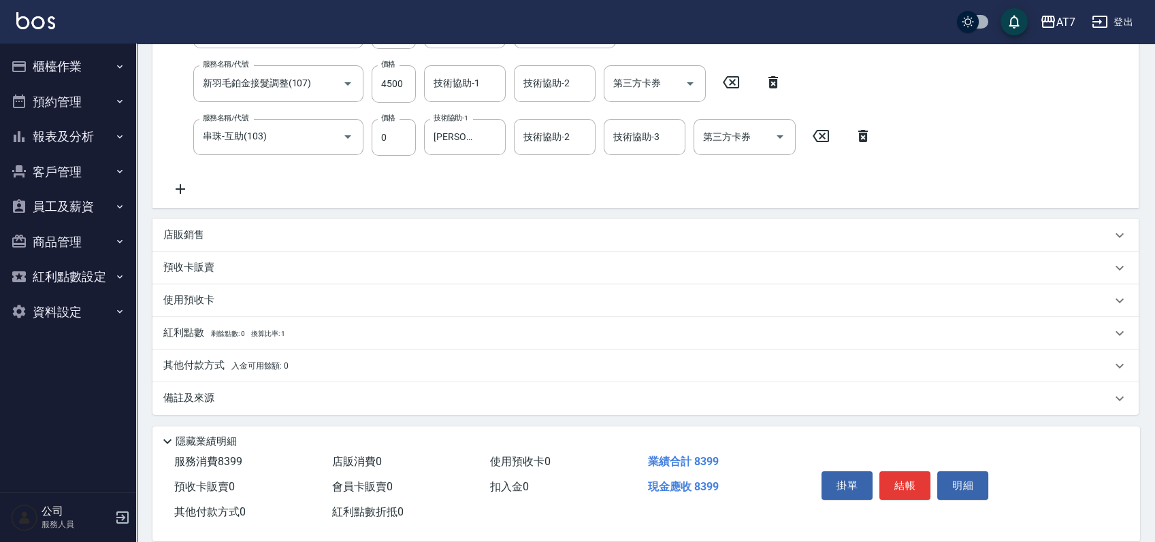
click at [329, 238] on div "店販銷售" at bounding box center [637, 235] width 948 height 14
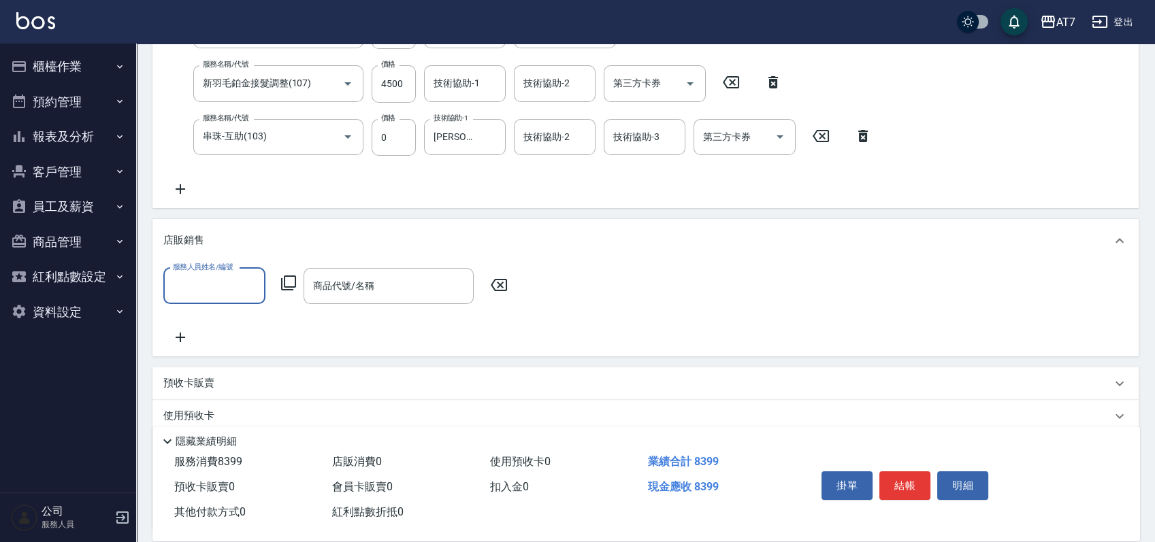
scroll to position [0, 0]
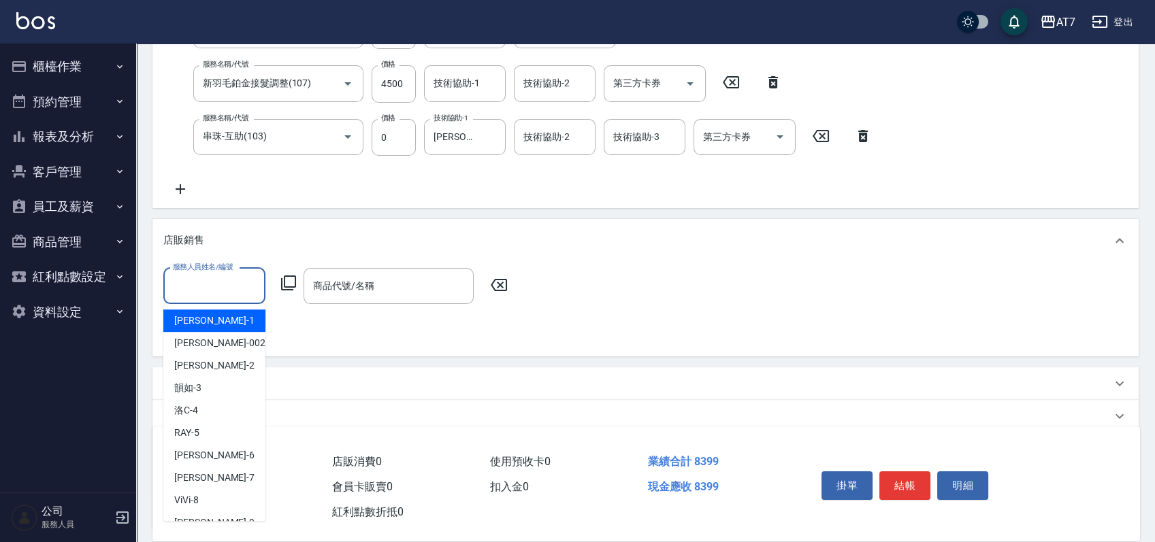
click at [231, 287] on input "服務人員姓名/編號" at bounding box center [214, 286] width 90 height 24
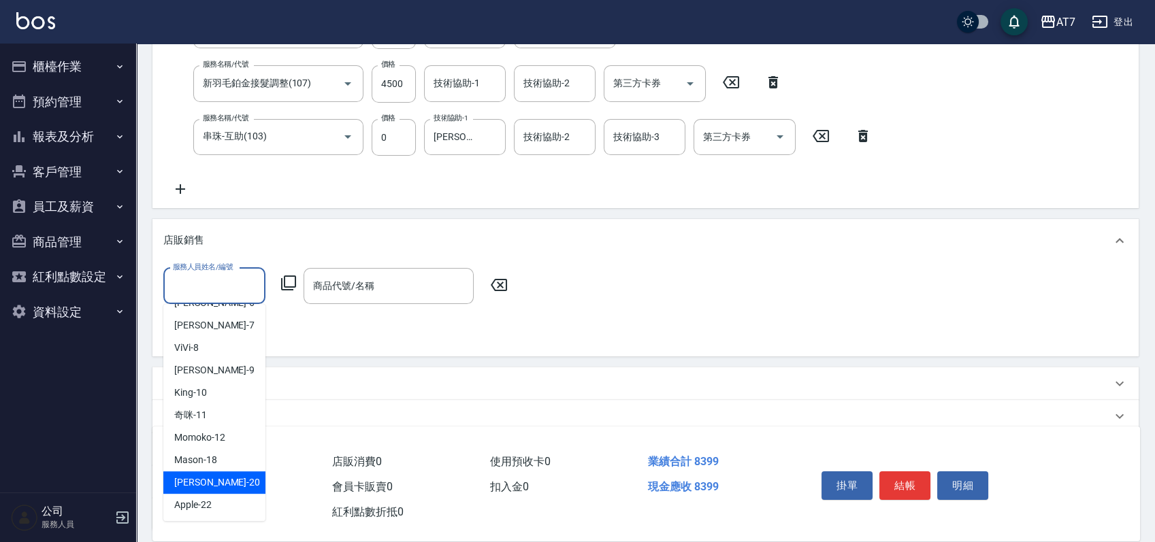
scroll to position [181, 0]
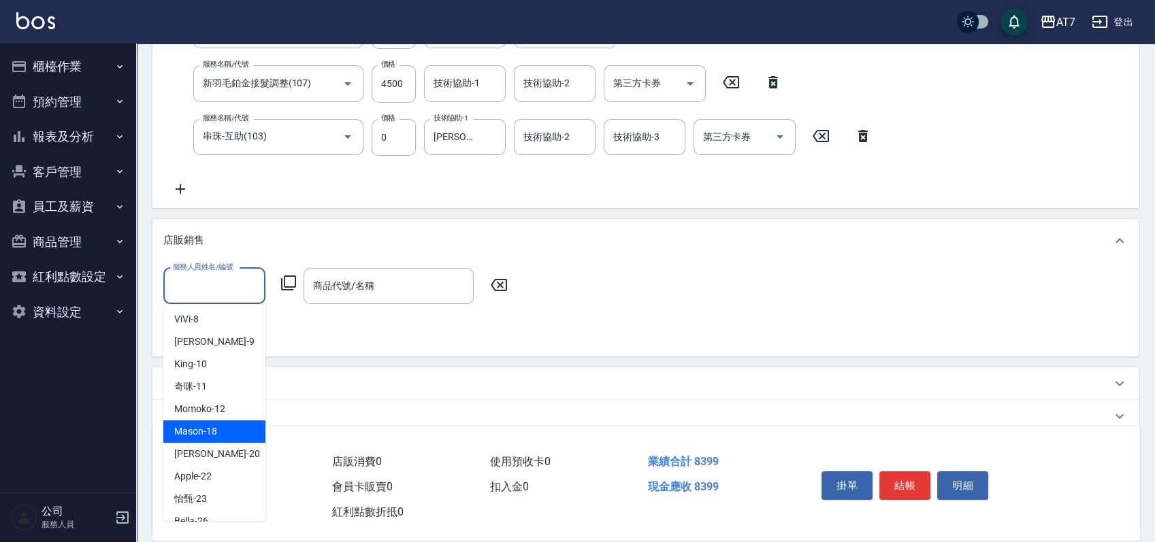
click at [216, 437] on span "Mason -18" at bounding box center [195, 432] width 43 height 14
type input "Mason-18"
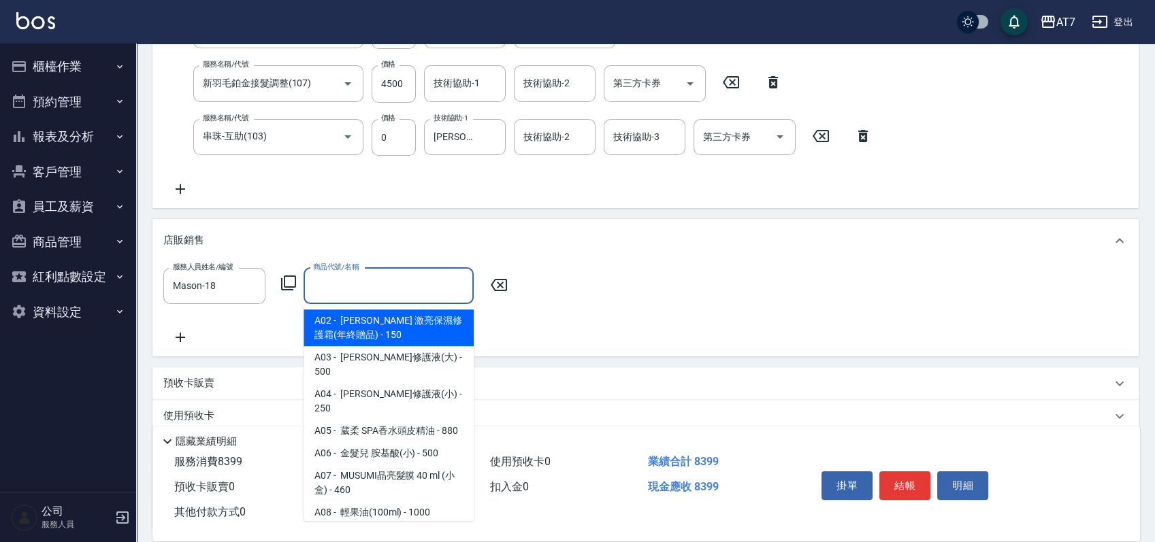
click at [355, 281] on input "商品代號/名稱" at bounding box center [389, 286] width 158 height 24
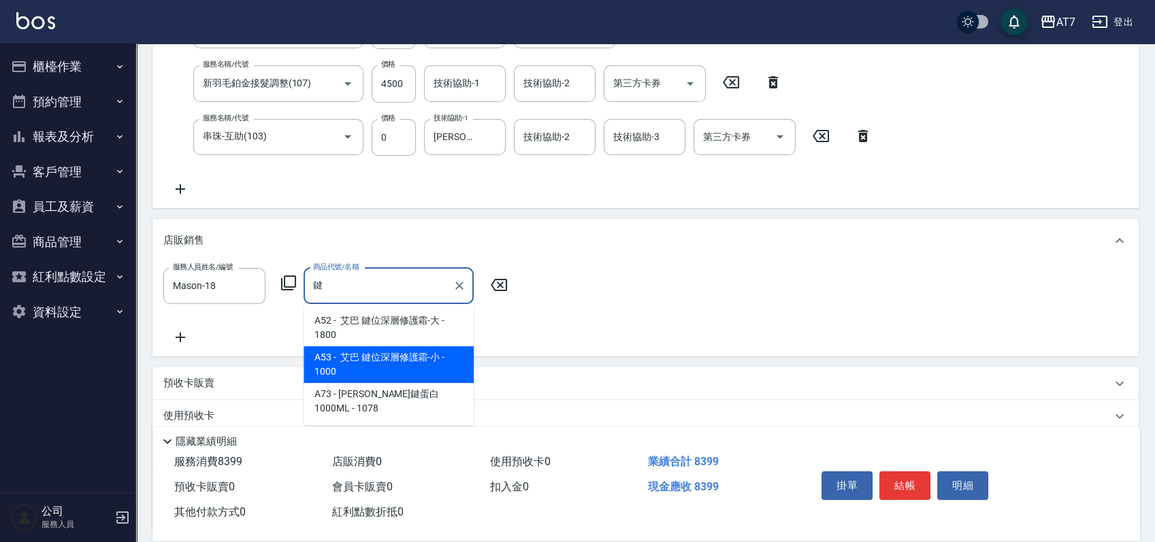
type input "艾巴 鍵位深層修護霜-小"
type input "930"
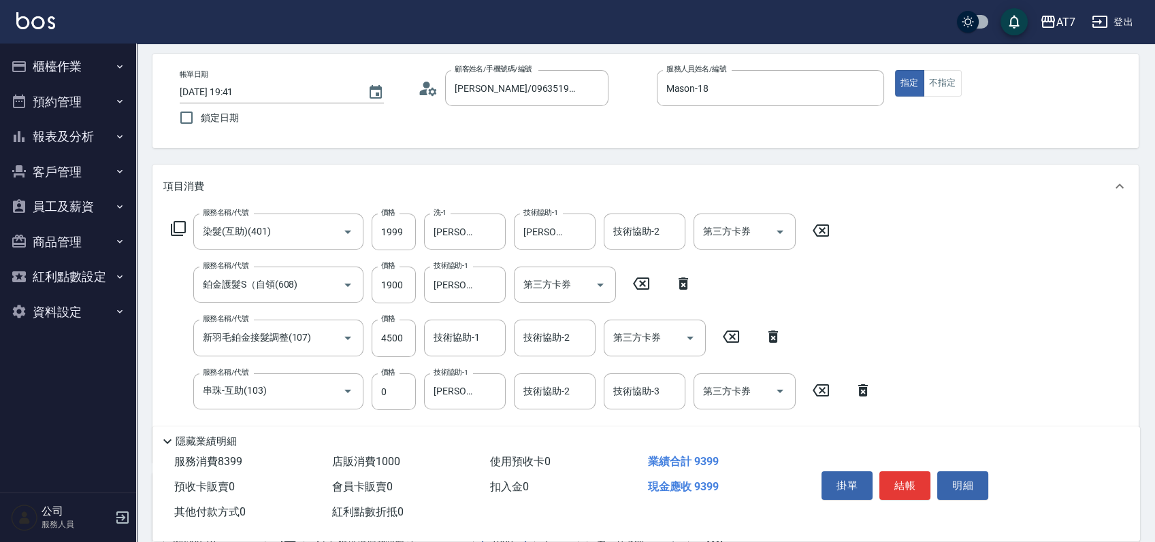
scroll to position [0, 0]
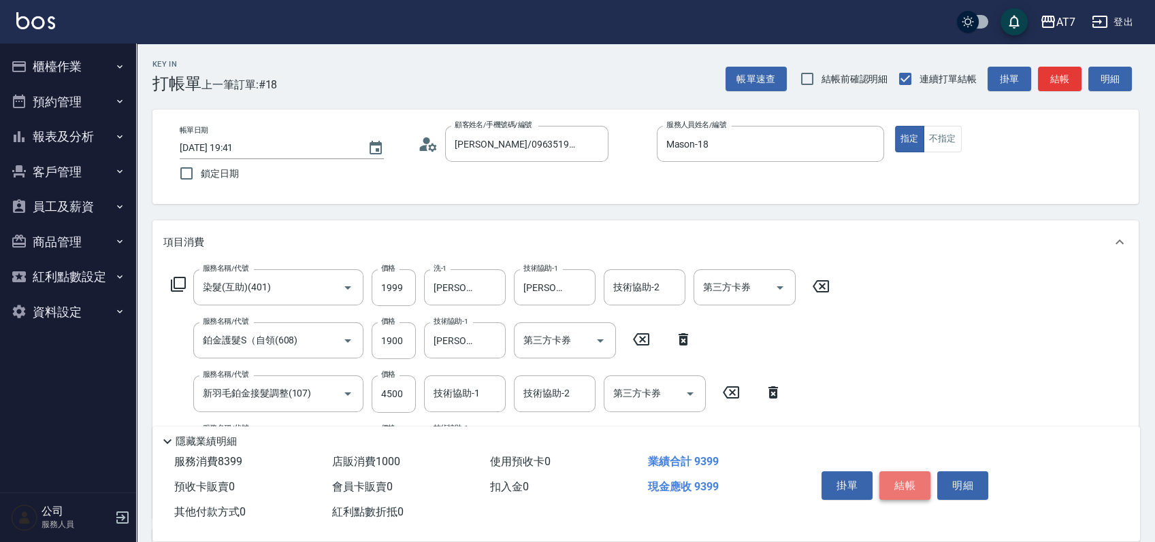
click at [916, 482] on button "結帳" at bounding box center [904, 486] width 51 height 29
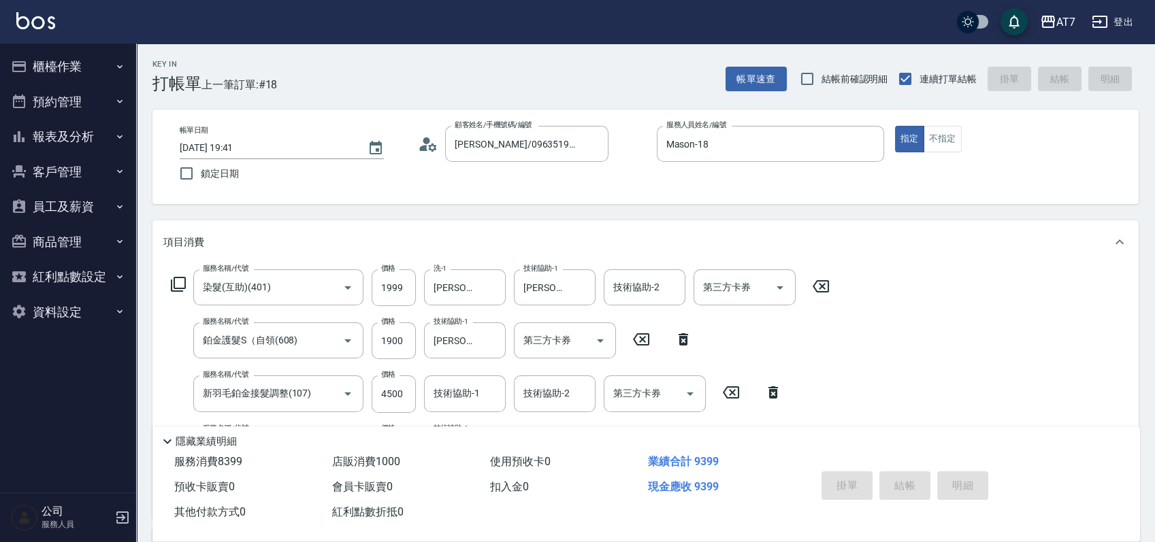
type input "[DATE] 19:42"
type input "0"
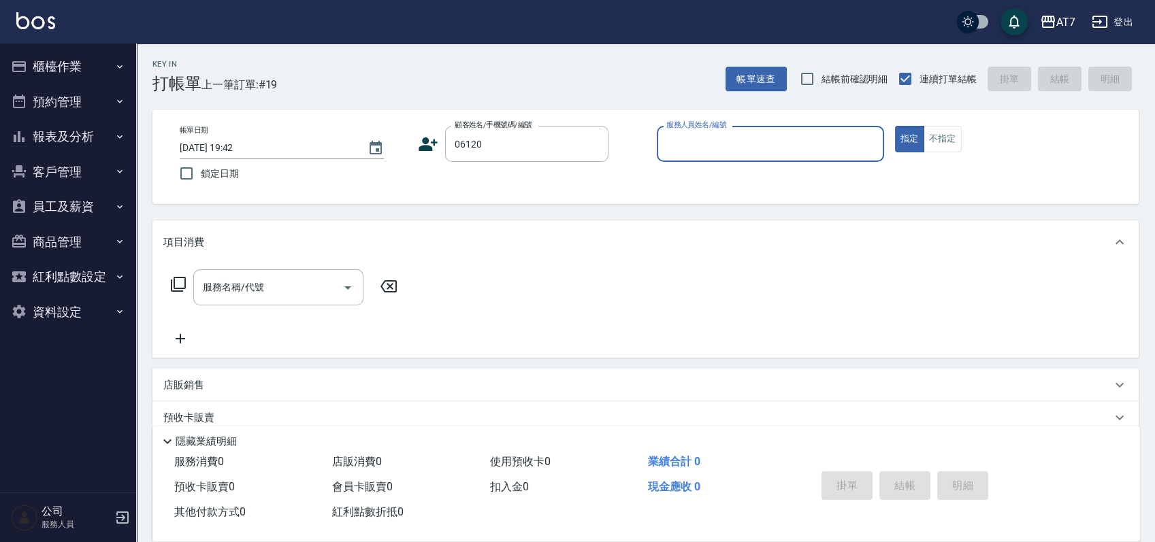
type input "06120"
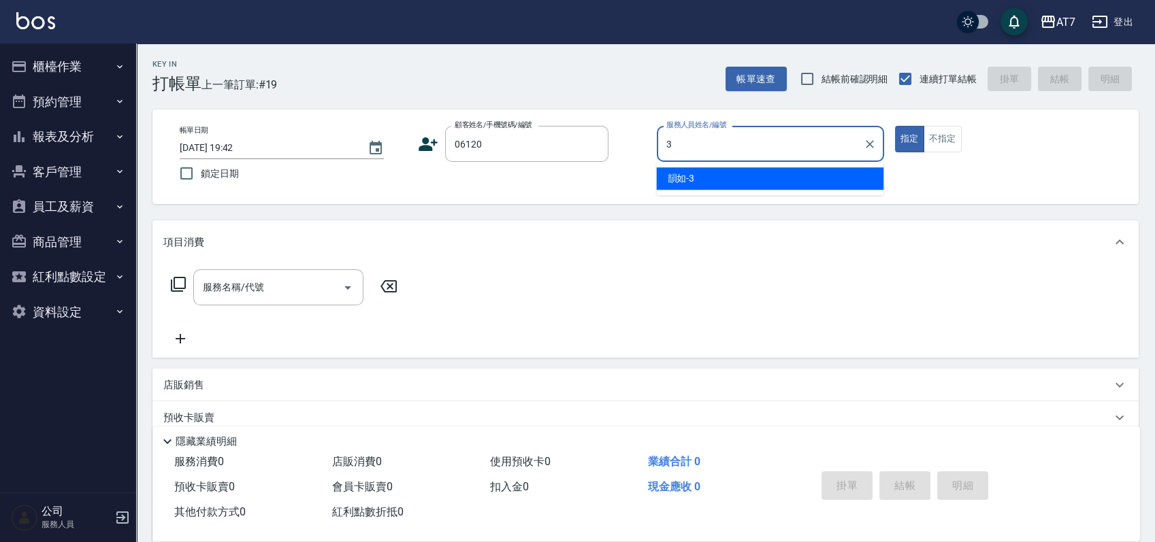
type input "韻如-3"
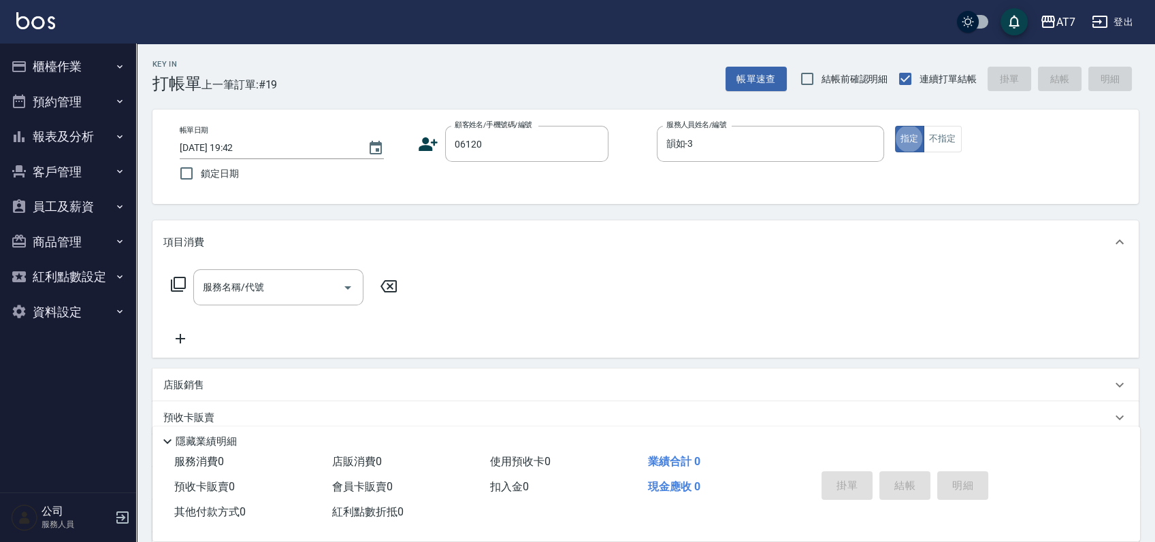
type input "公司單/06120-1/06120"
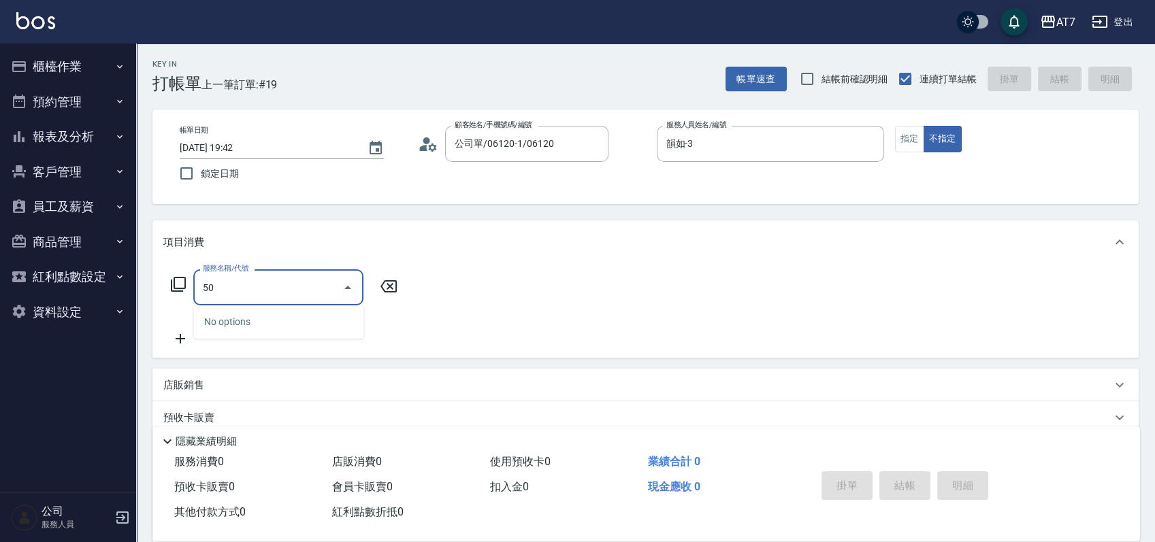
type input "501"
type input "30"
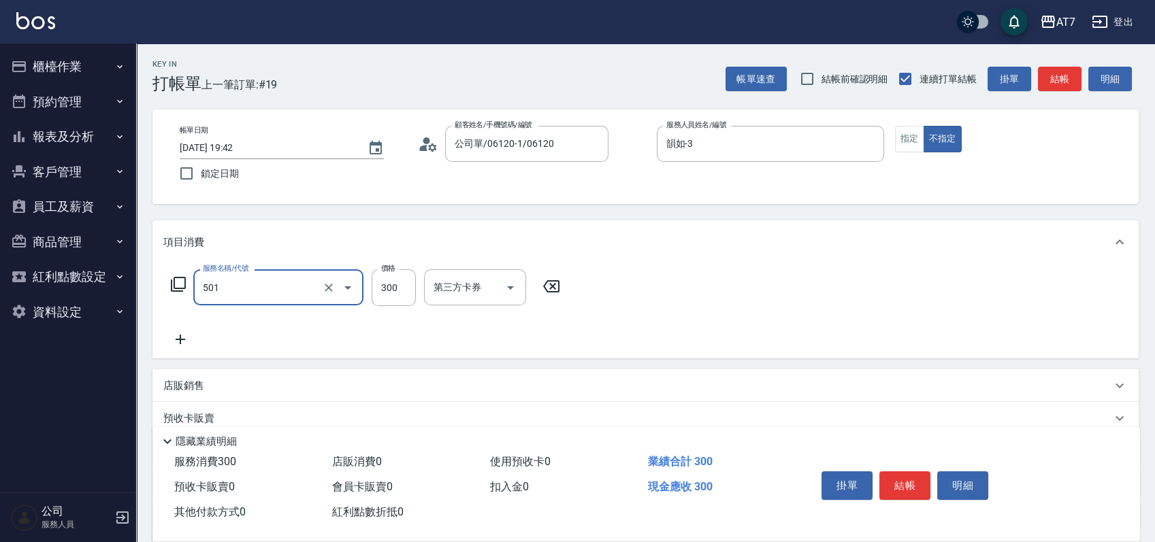
type input "洗髮(互助)(501)"
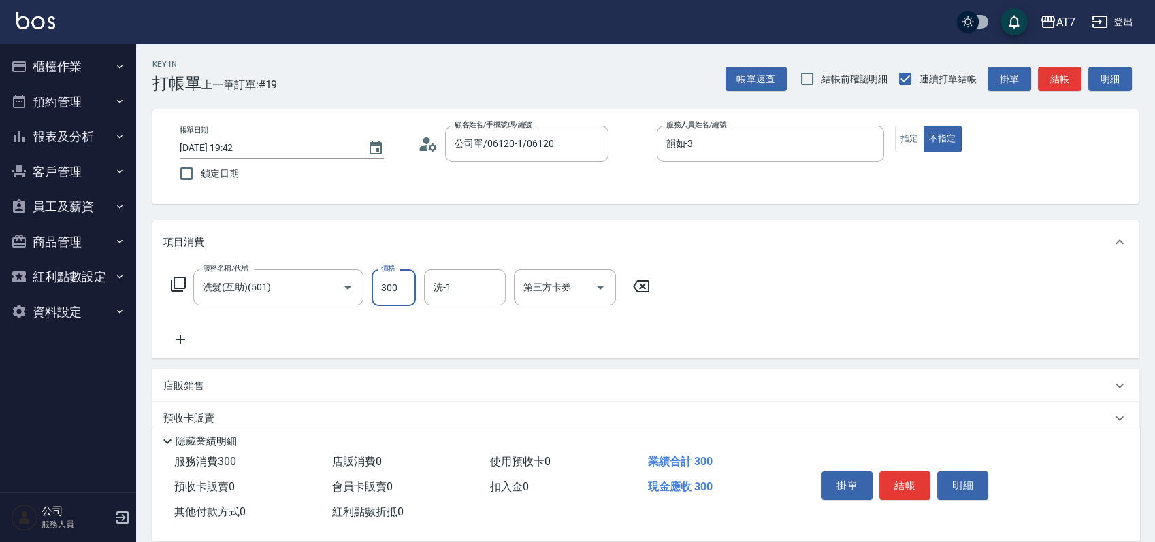
type input "2"
type input "0"
type input "25"
type input "20"
type input "250"
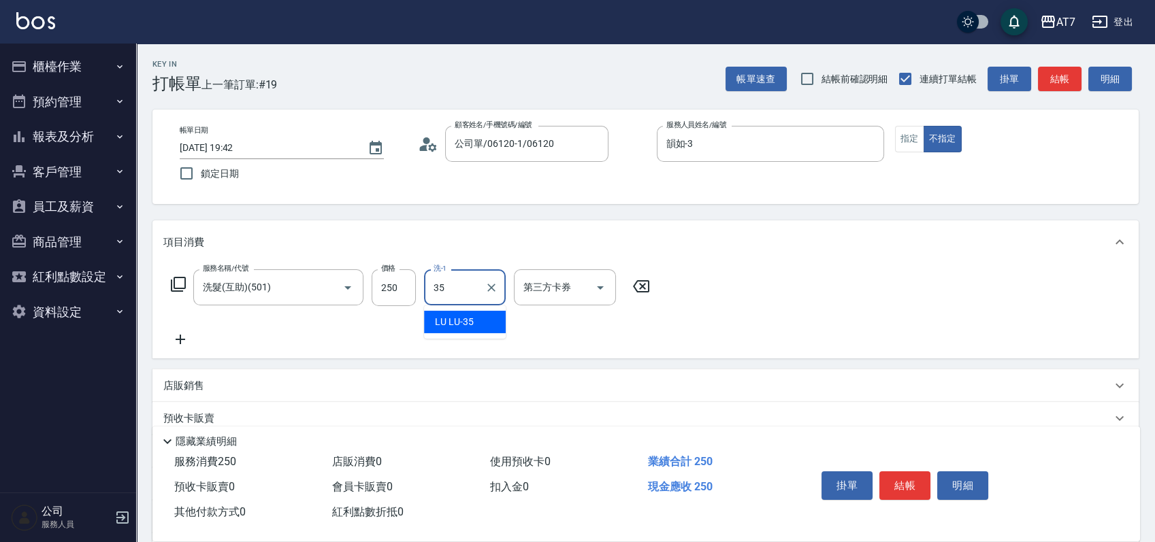
type input "LU LU-35"
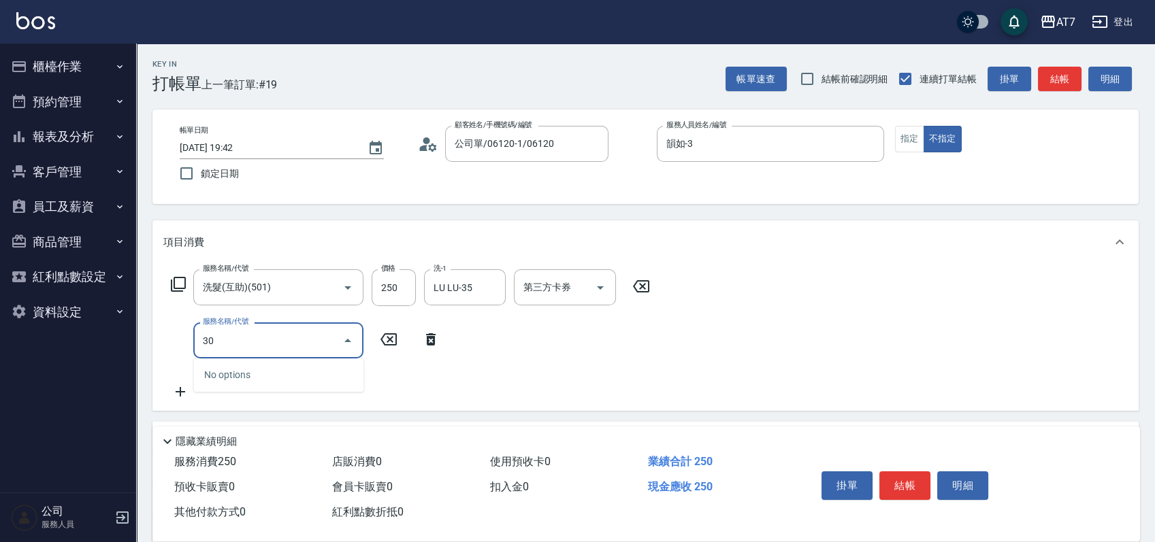
type input "302"
type input "60"
type input "剪髮(302)"
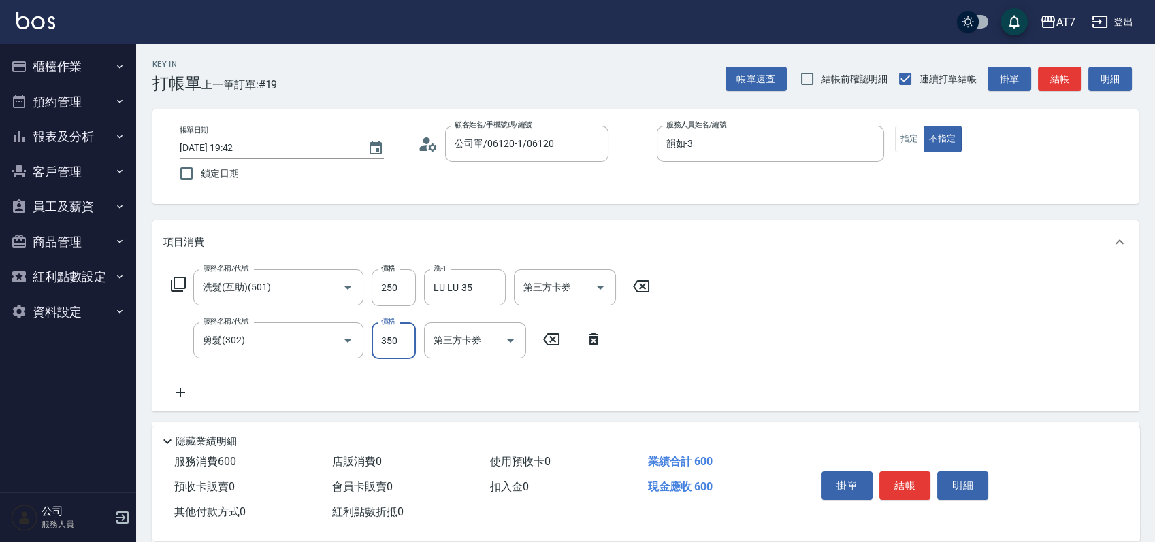
click at [915, 482] on button "結帳" at bounding box center [904, 486] width 51 height 29
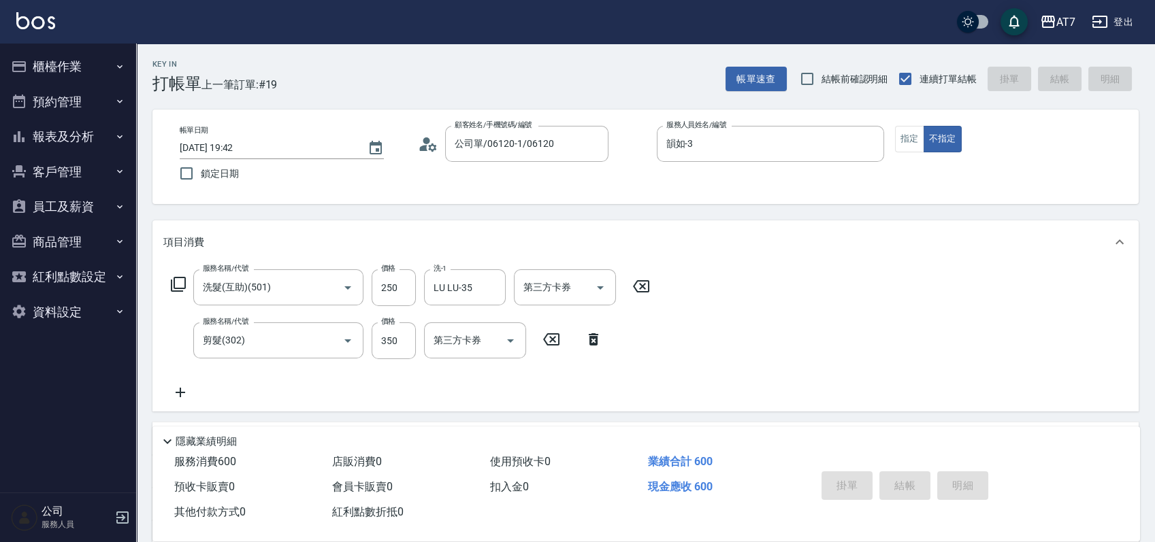
type input "0"
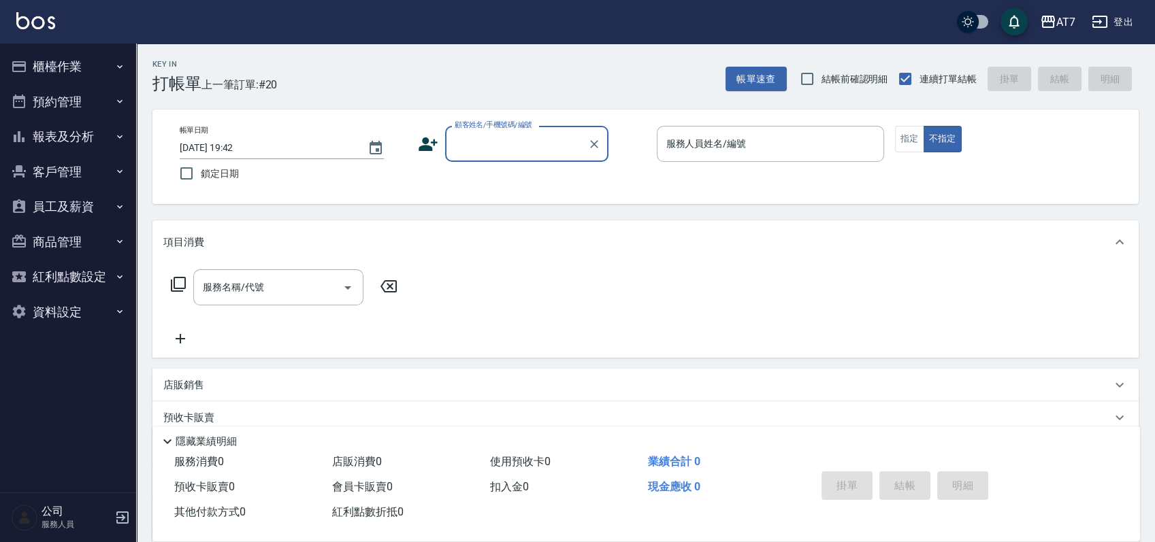
click at [66, 65] on button "櫃檯作業" at bounding box center [67, 66] width 125 height 35
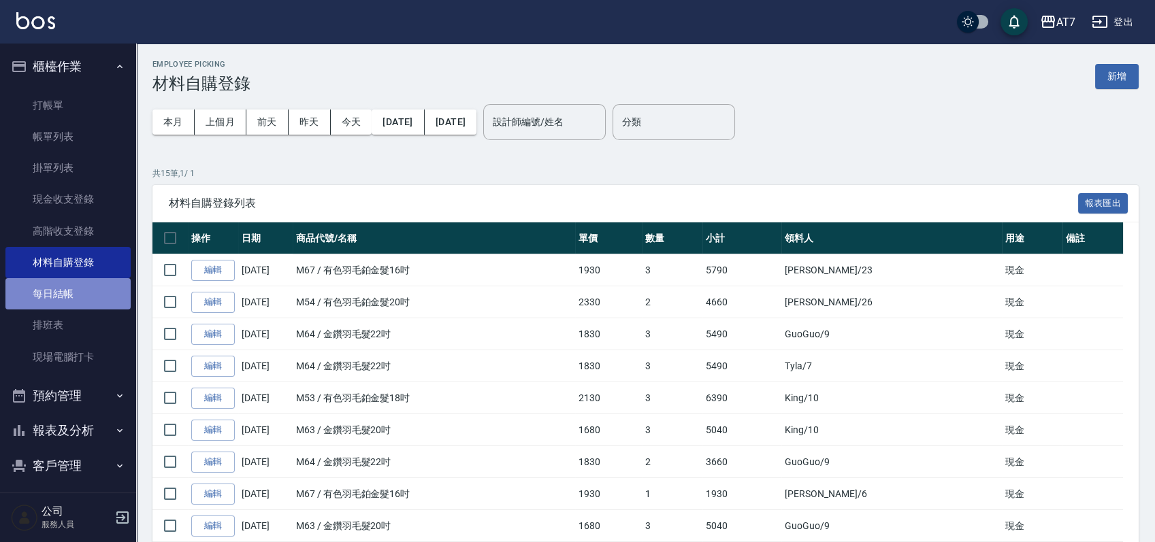
click at [76, 297] on link "每日結帳" at bounding box center [67, 293] width 125 height 31
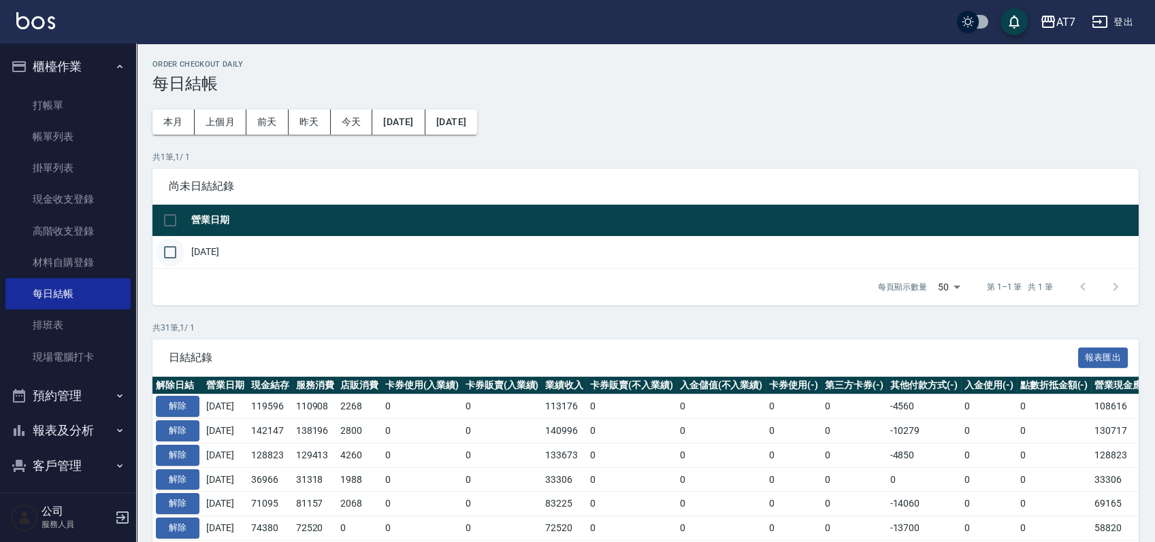
click at [180, 257] on input "checkbox" at bounding box center [170, 252] width 29 height 29
checkbox input "true"
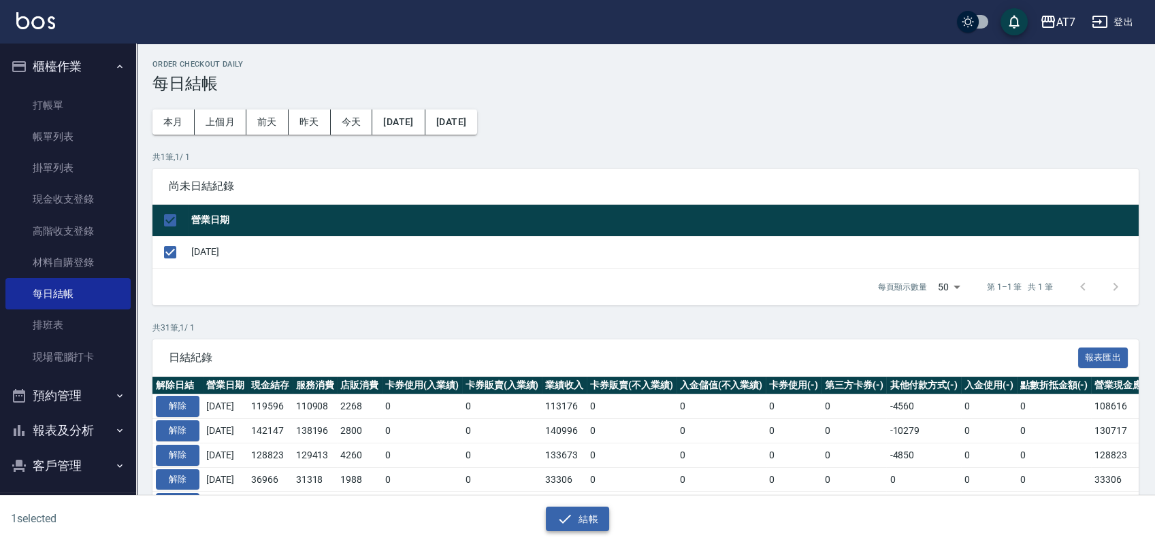
click at [588, 518] on button "結帳" at bounding box center [577, 519] width 63 height 25
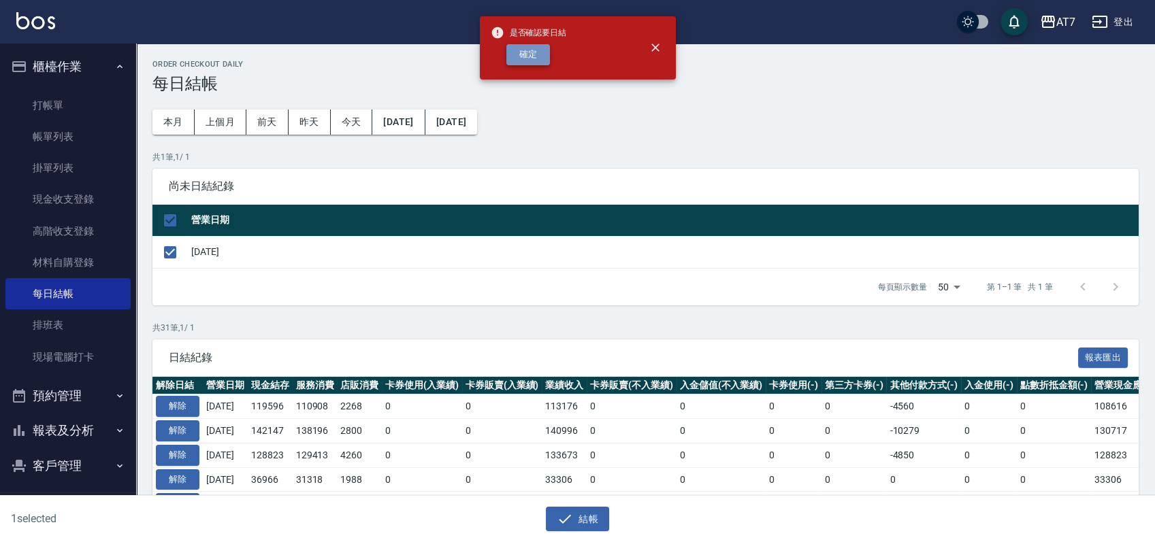
click at [526, 51] on button "確定" at bounding box center [528, 54] width 44 height 21
checkbox input "false"
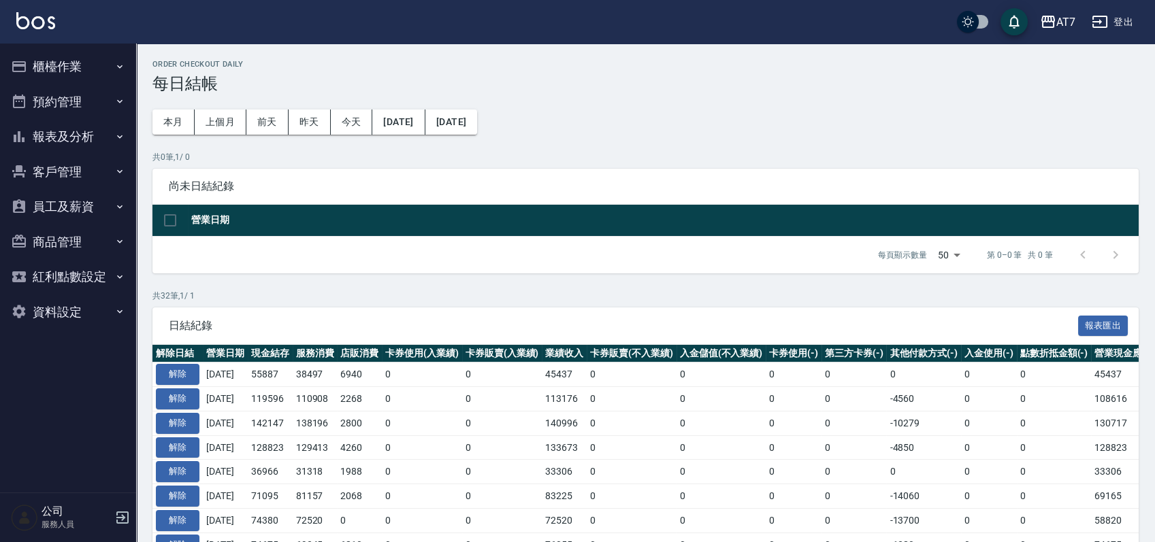
click at [88, 142] on button "報表及分析" at bounding box center [67, 136] width 125 height 35
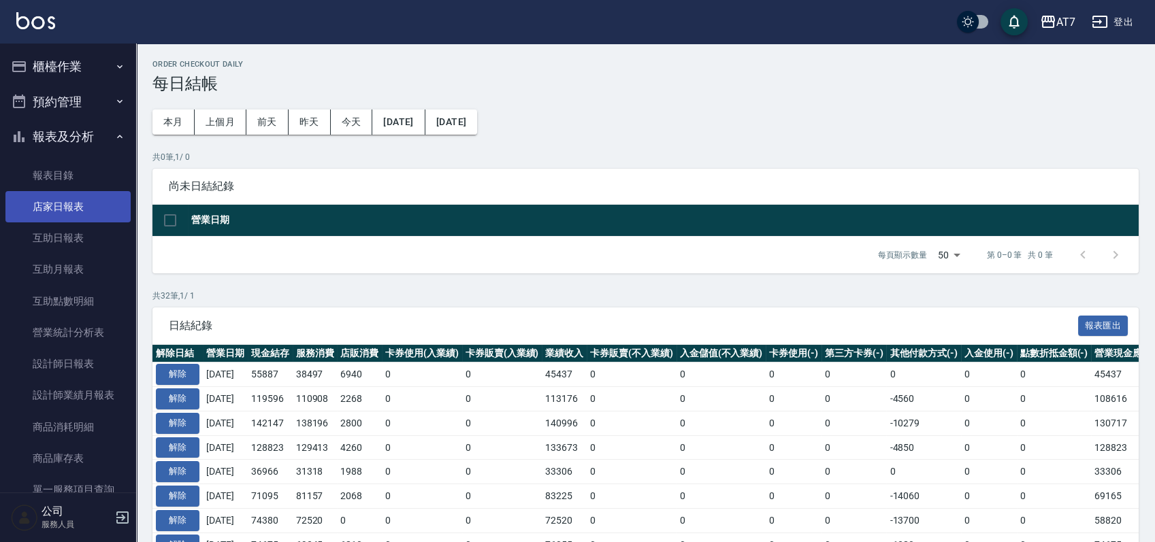
click at [72, 195] on link "店家日報表" at bounding box center [67, 206] width 125 height 31
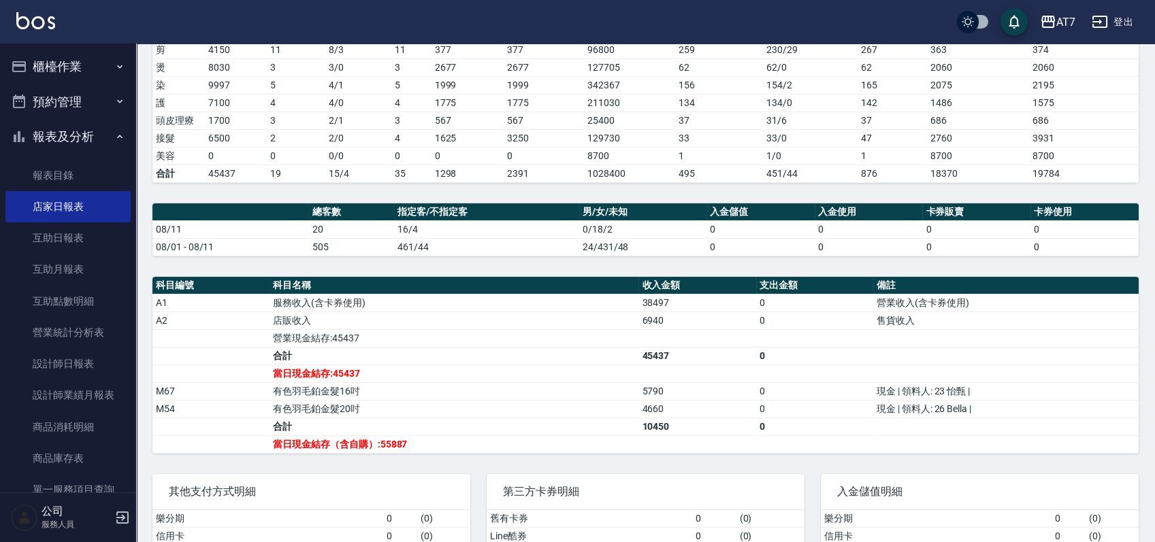
scroll to position [336, 0]
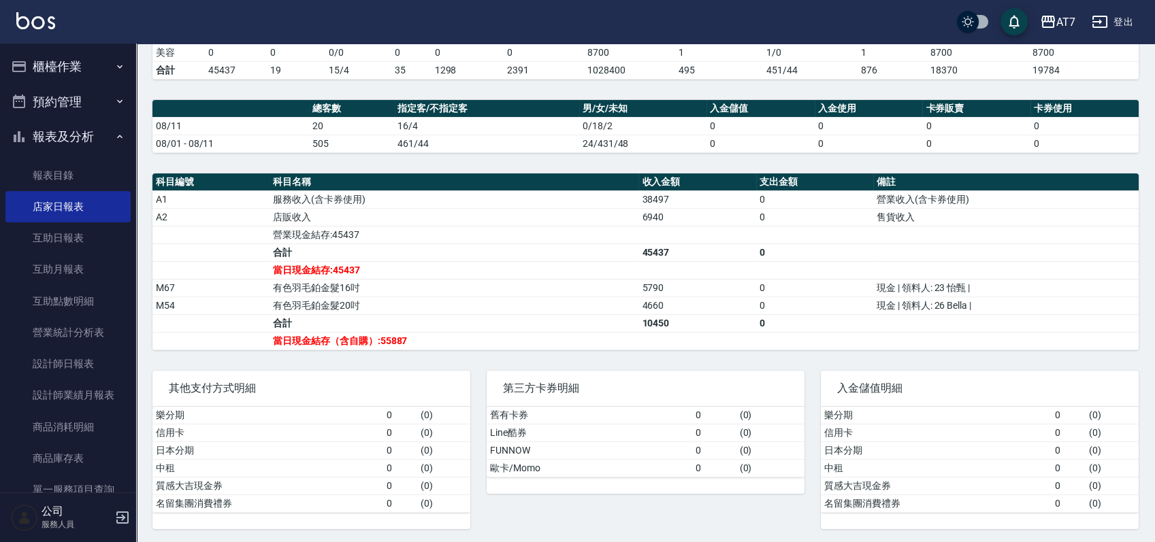
click at [71, 65] on button "櫃檯作業" at bounding box center [67, 66] width 125 height 35
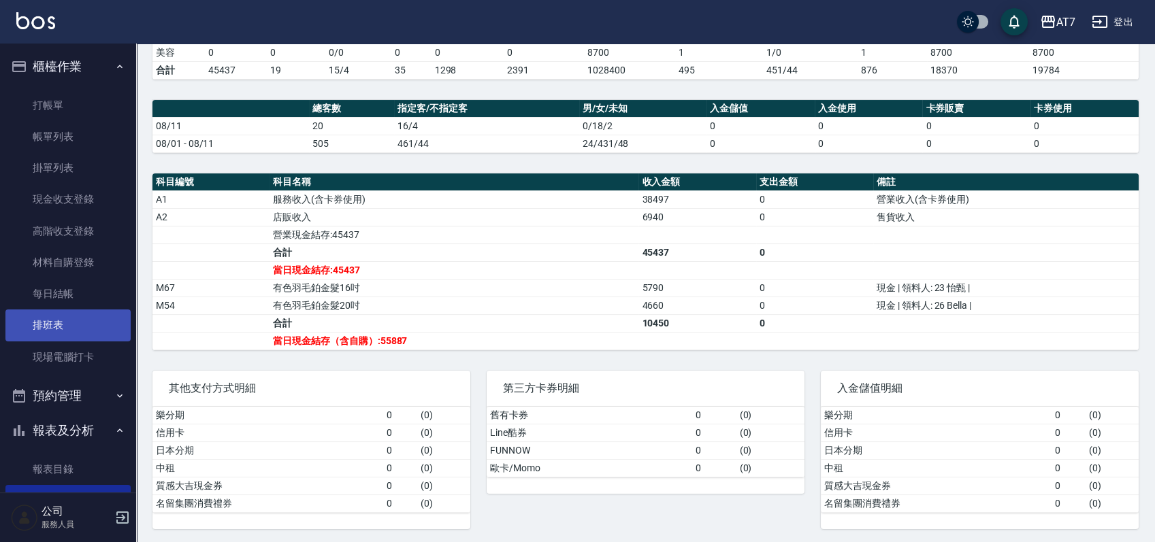
click at [58, 339] on link "排班表" at bounding box center [67, 325] width 125 height 31
